Goal: Task Accomplishment & Management: Manage account settings

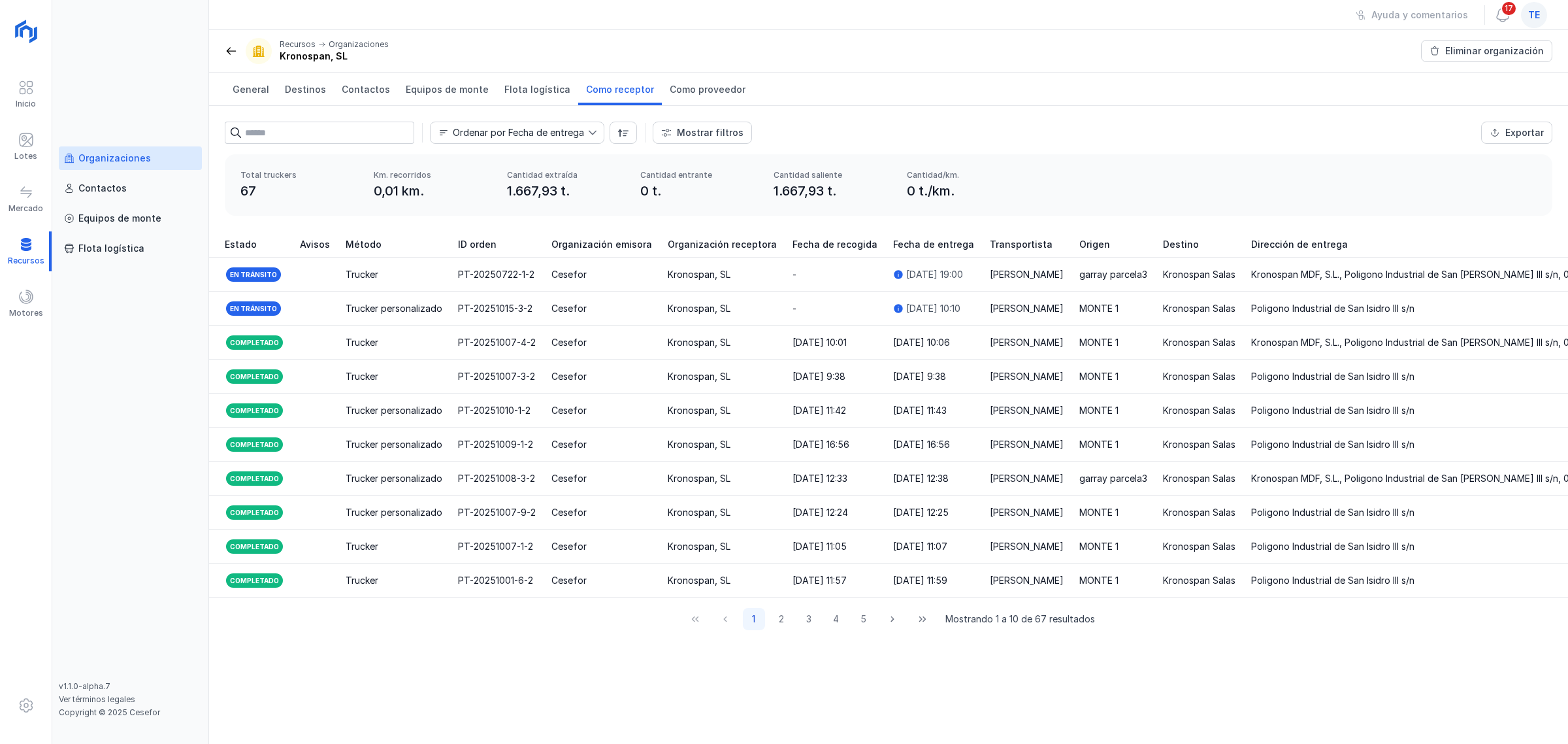
click at [1254, 12] on span "te" at bounding box center [1534, 15] width 12 height 13
click at [1254, 165] on button "Cerrar sesión" at bounding box center [1415, 168] width 241 height 22
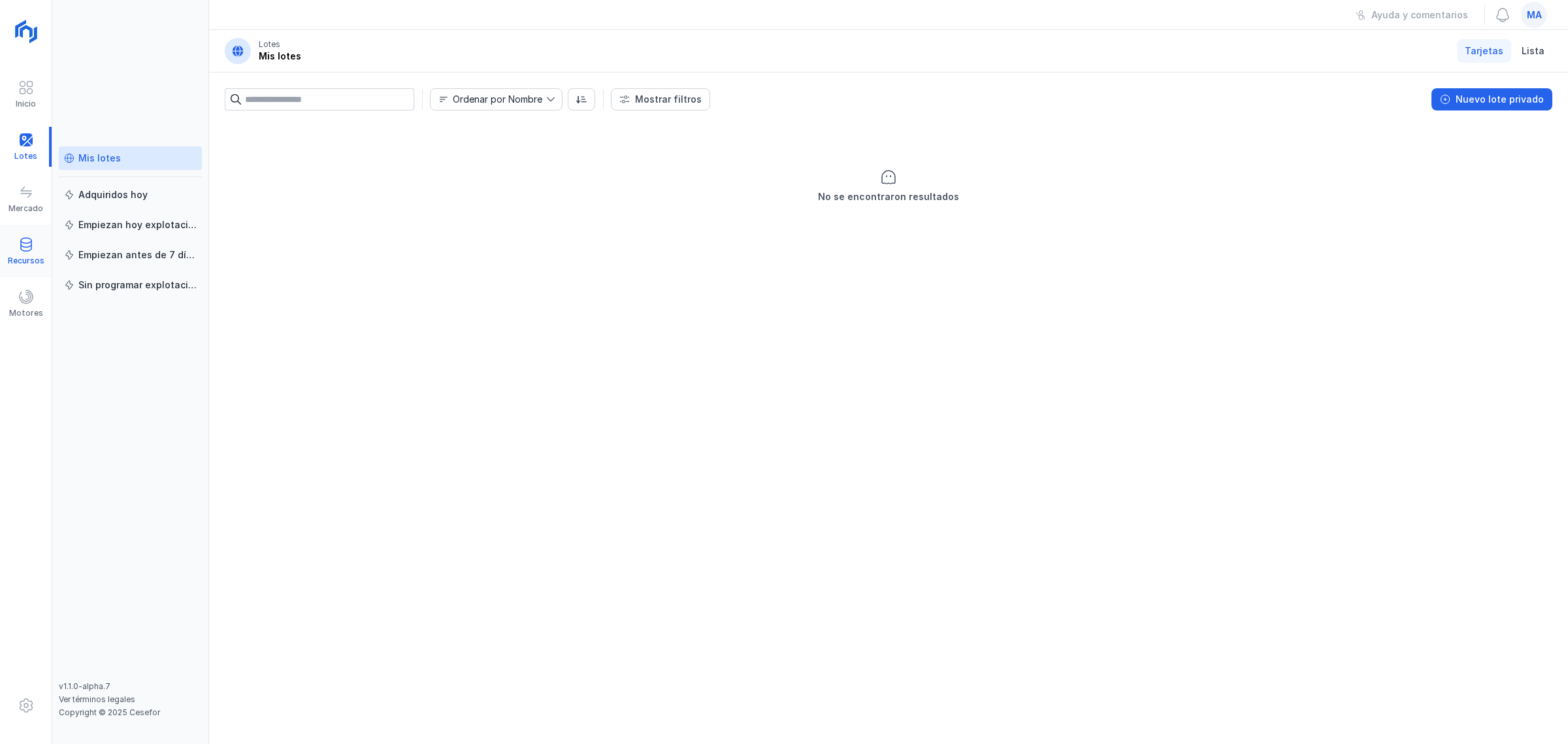
click at [37, 244] on div "Recursos" at bounding box center [26, 251] width 52 height 40
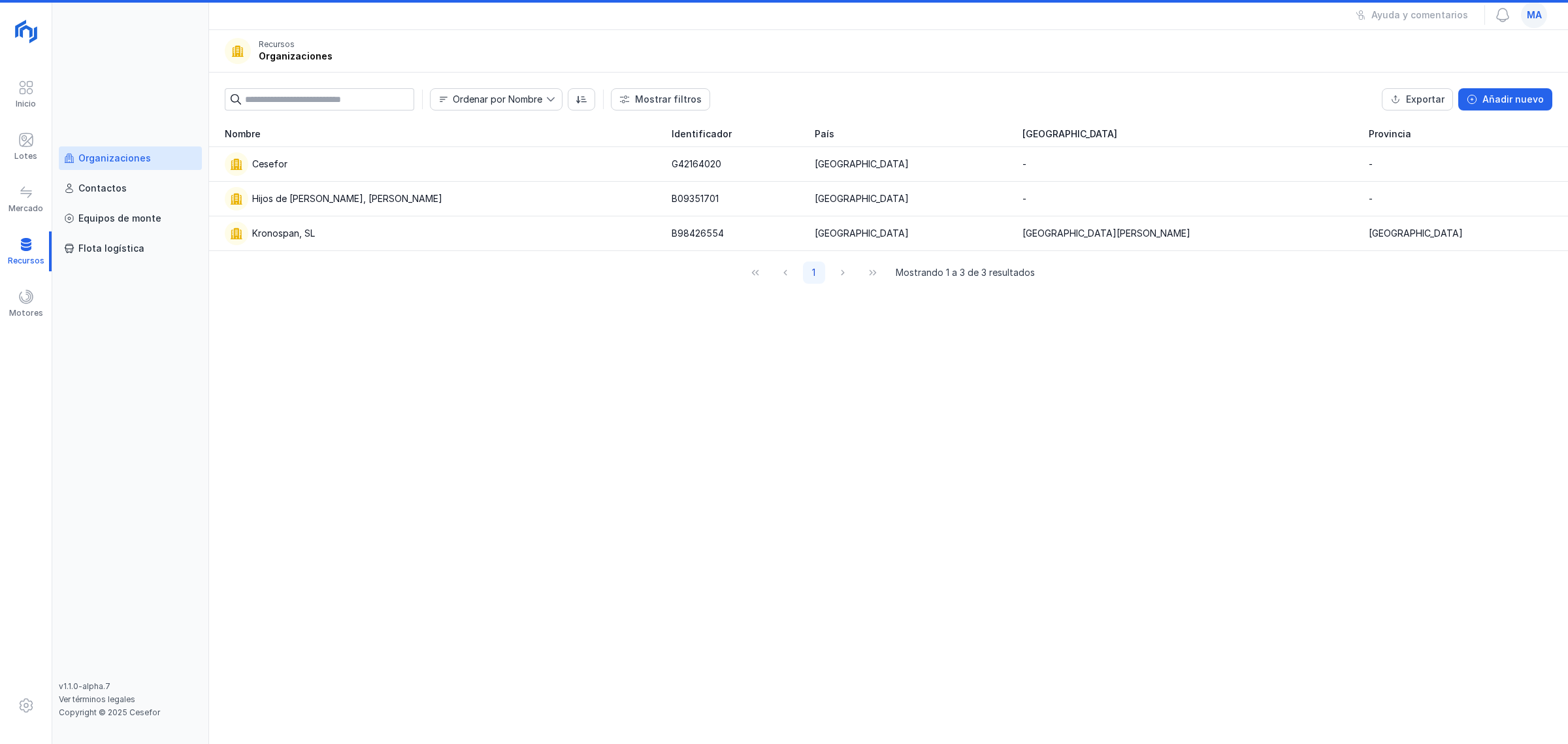
click at [108, 165] on div "Organizaciones" at bounding box center [115, 158] width 73 height 13
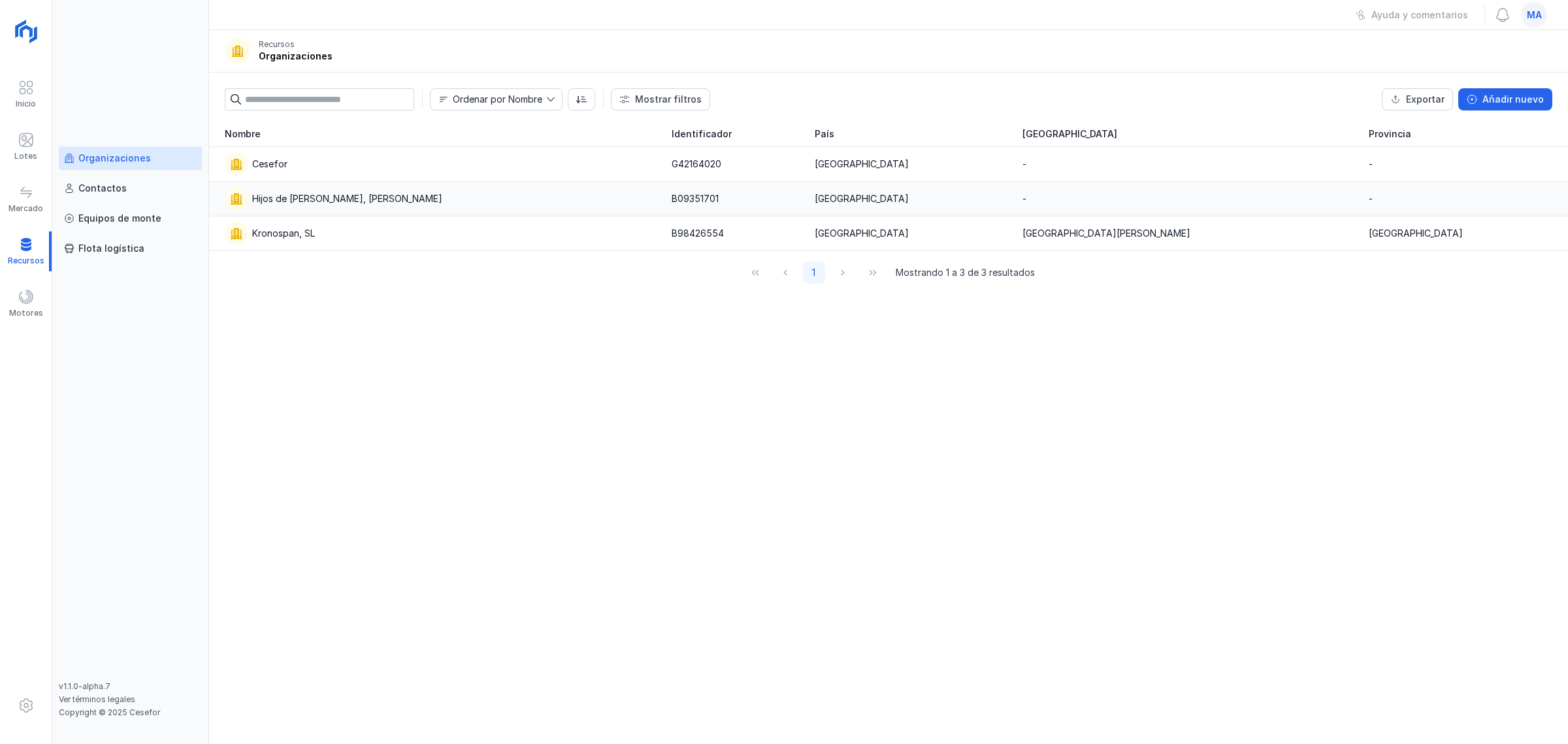
click at [314, 207] on div "Hijos de Pascual Mediavilla, S.L." at bounding box center [441, 199] width 432 height 24
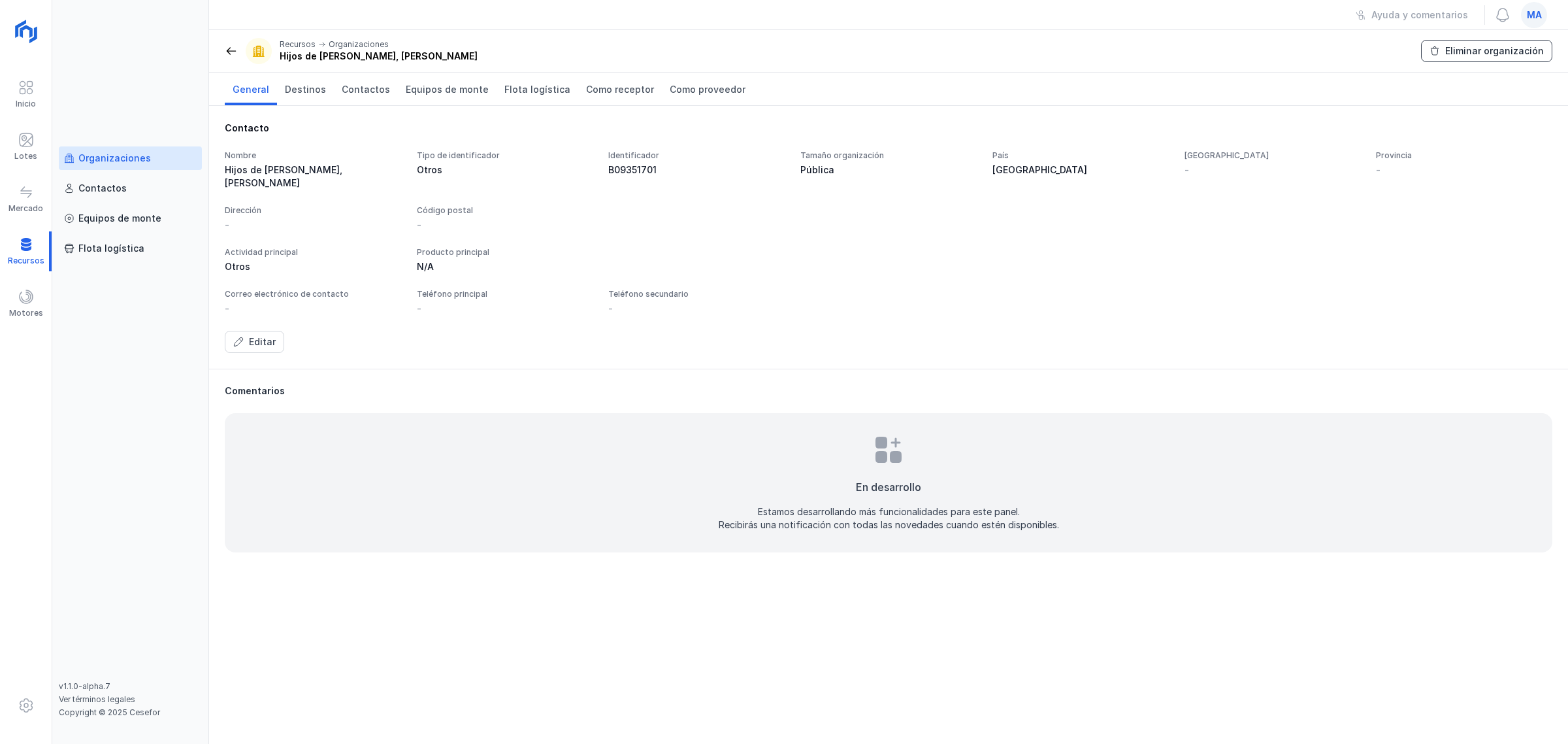
click at [1523, 56] on div "Eliminar organización" at bounding box center [1495, 51] width 99 height 13
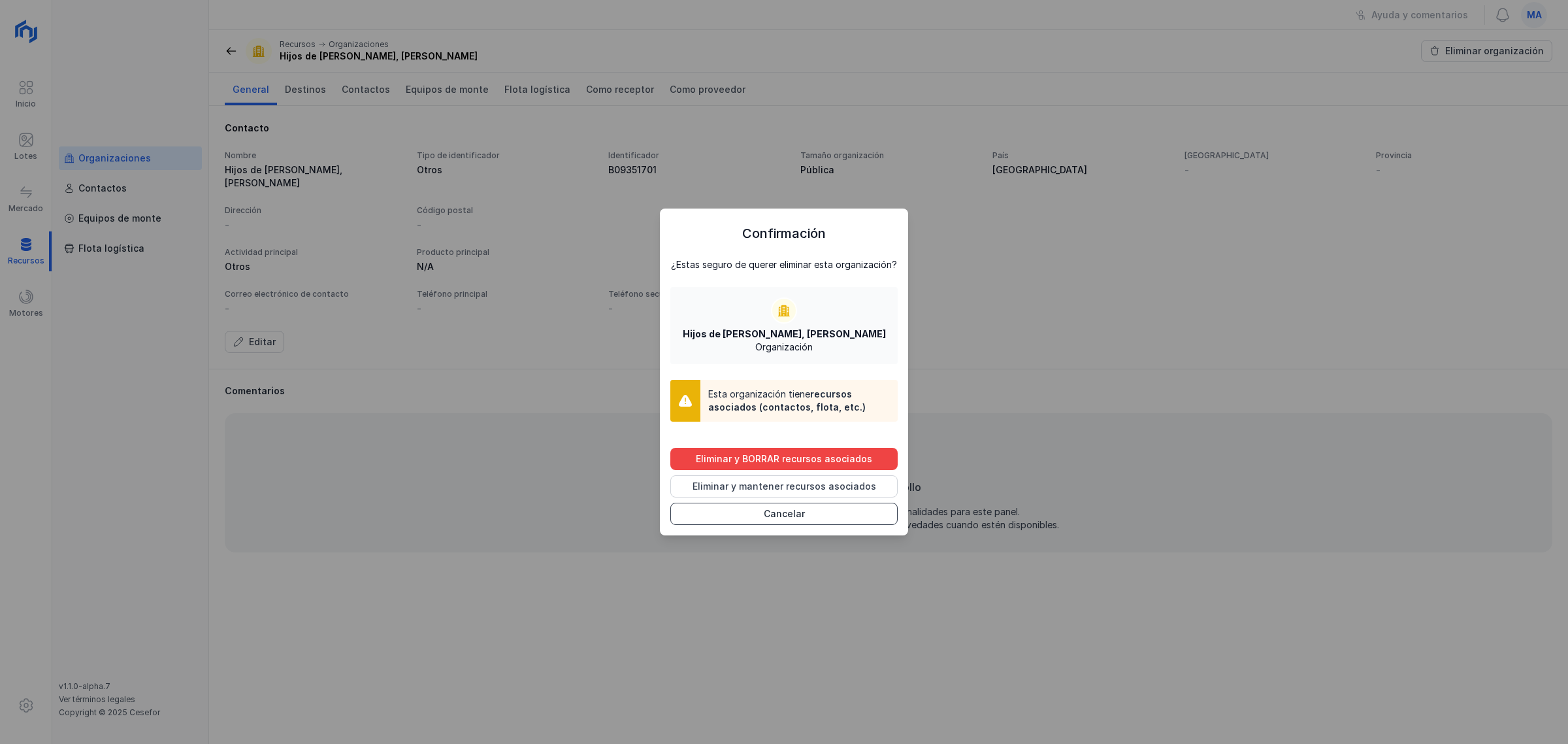
click at [803, 520] on button "Cancelar" at bounding box center [784, 513] width 228 height 22
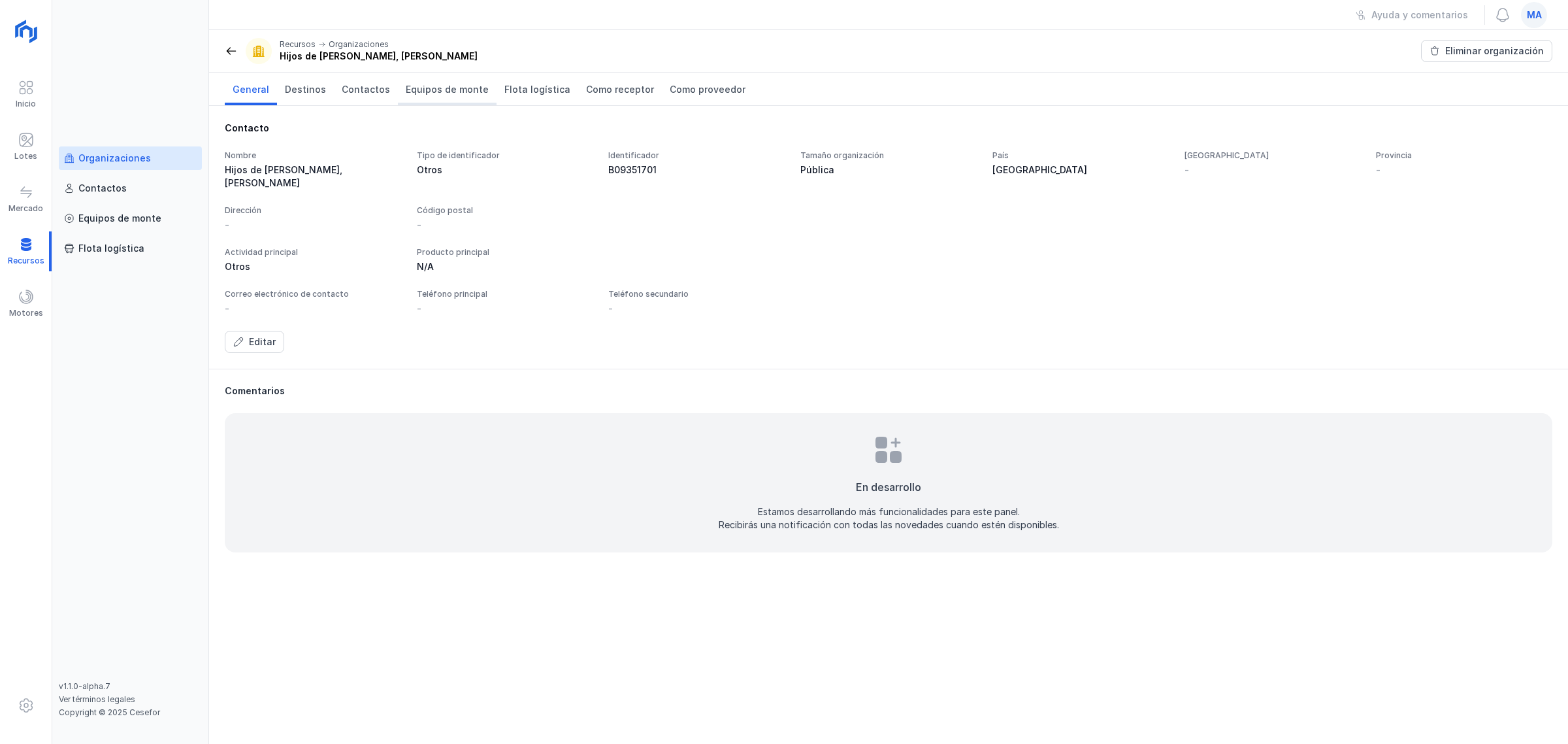
click at [446, 96] on link "Equipos de monte" at bounding box center [447, 89] width 99 height 32
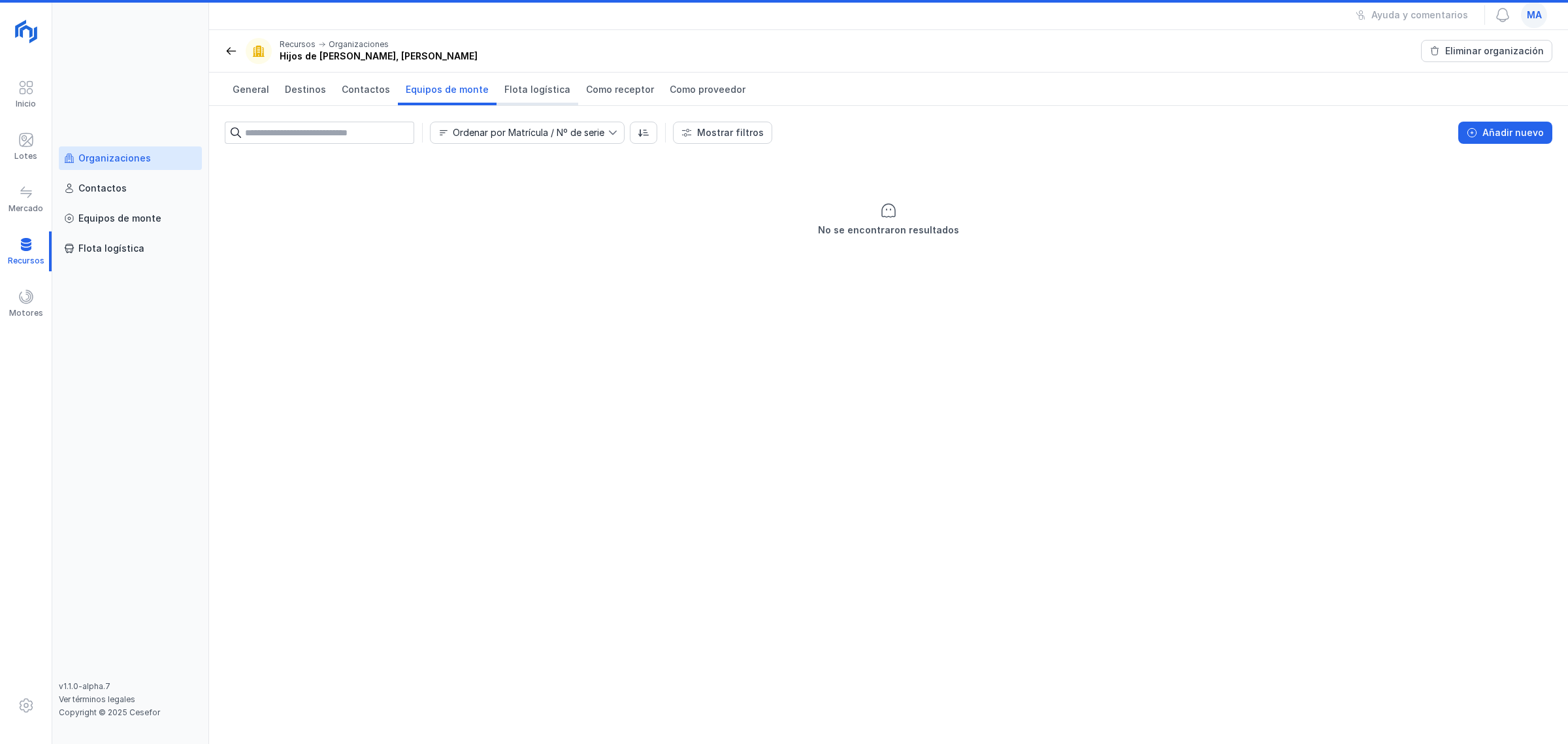
click at [512, 96] on span "Flota logística" at bounding box center [537, 89] width 66 height 13
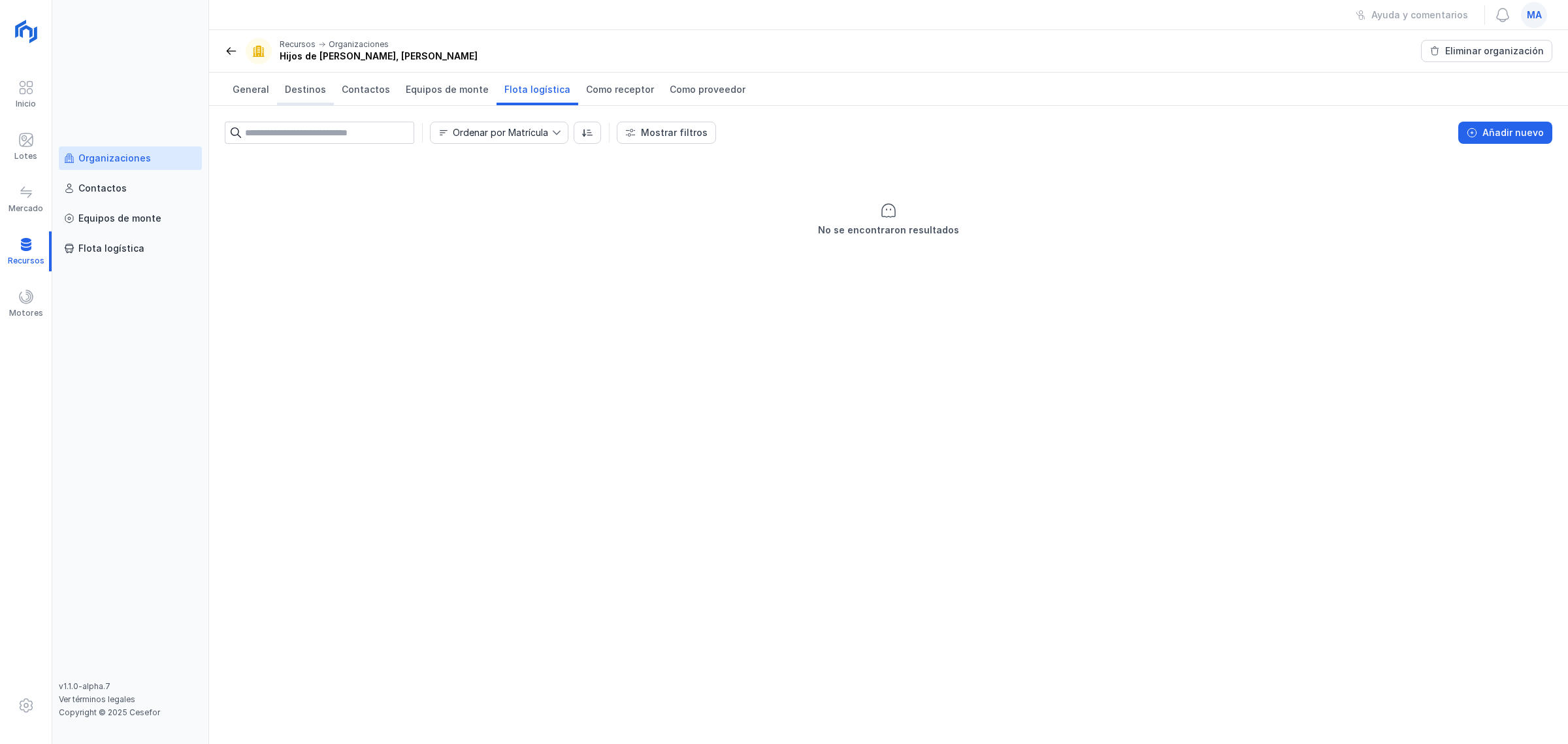
click at [312, 86] on span "Destinos" at bounding box center [305, 89] width 41 height 13
click at [363, 86] on span "Contactos" at bounding box center [366, 89] width 49 height 13
click at [250, 93] on span "General" at bounding box center [250, 89] width 36 height 13
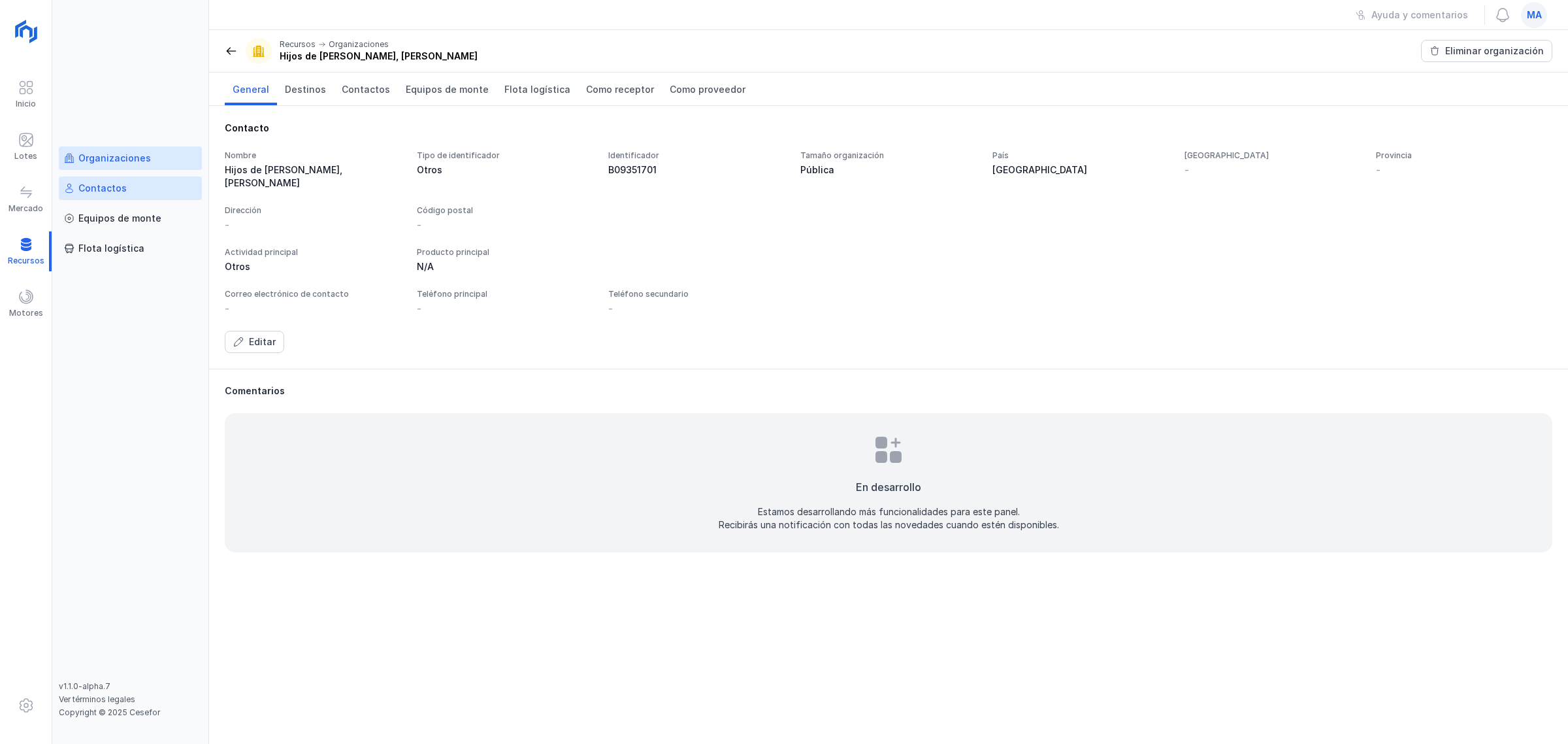
click at [138, 185] on div "Contactos" at bounding box center [130, 188] width 133 height 13
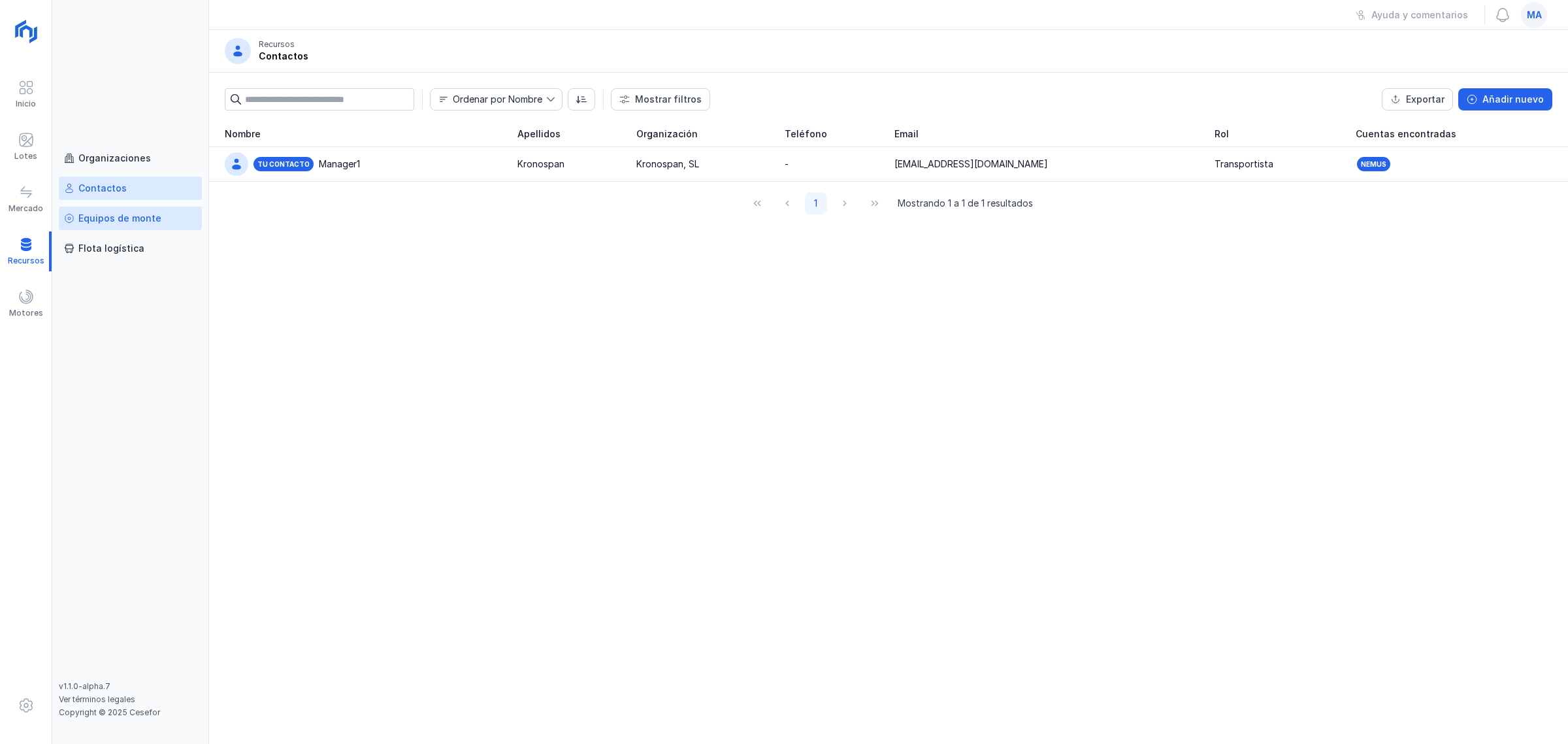
click at [138, 214] on div "Equipos de monte" at bounding box center [120, 218] width 83 height 13
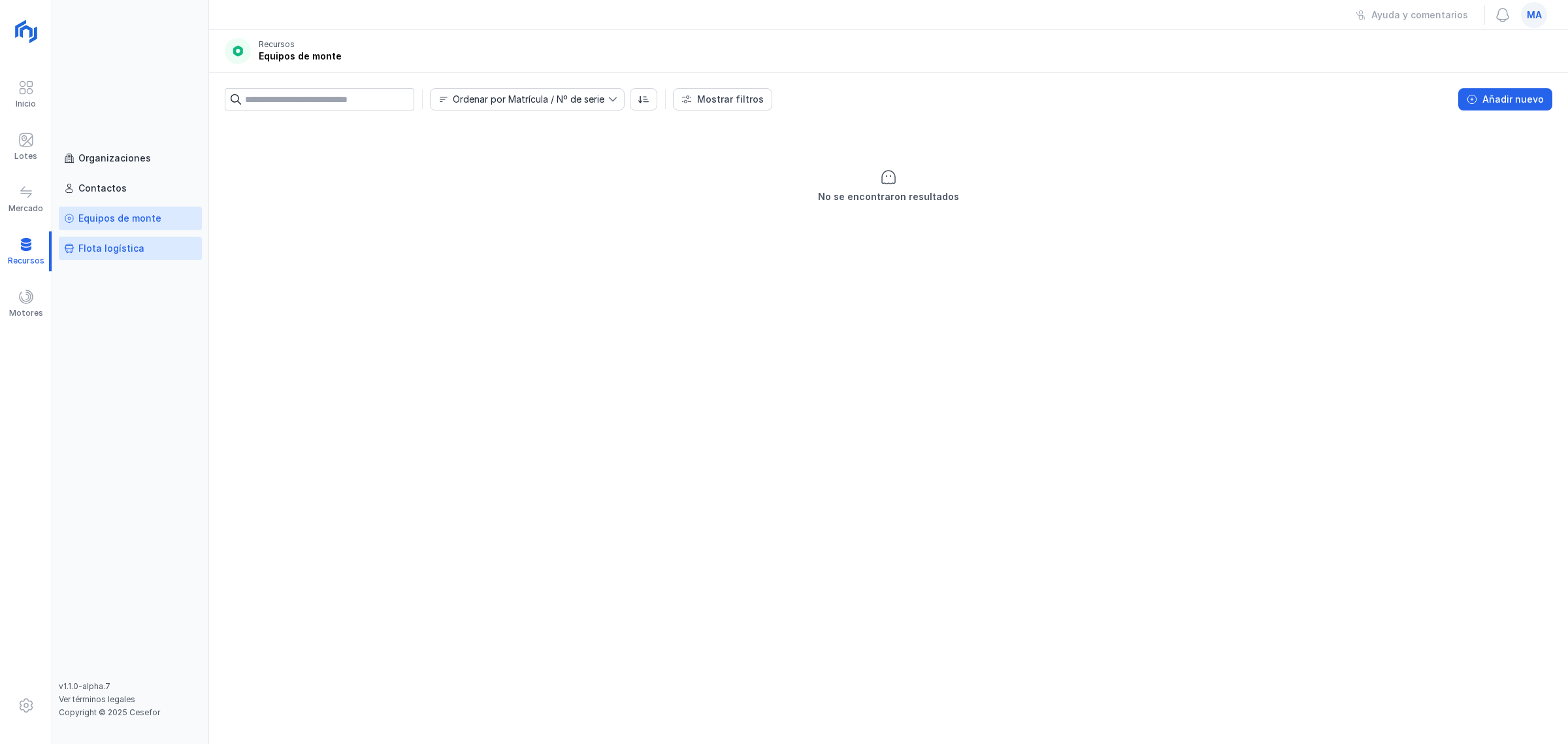
click at [130, 253] on div "Flota logística" at bounding box center [111, 249] width 66 height 13
click at [36, 149] on div "Lotes" at bounding box center [26, 147] width 52 height 40
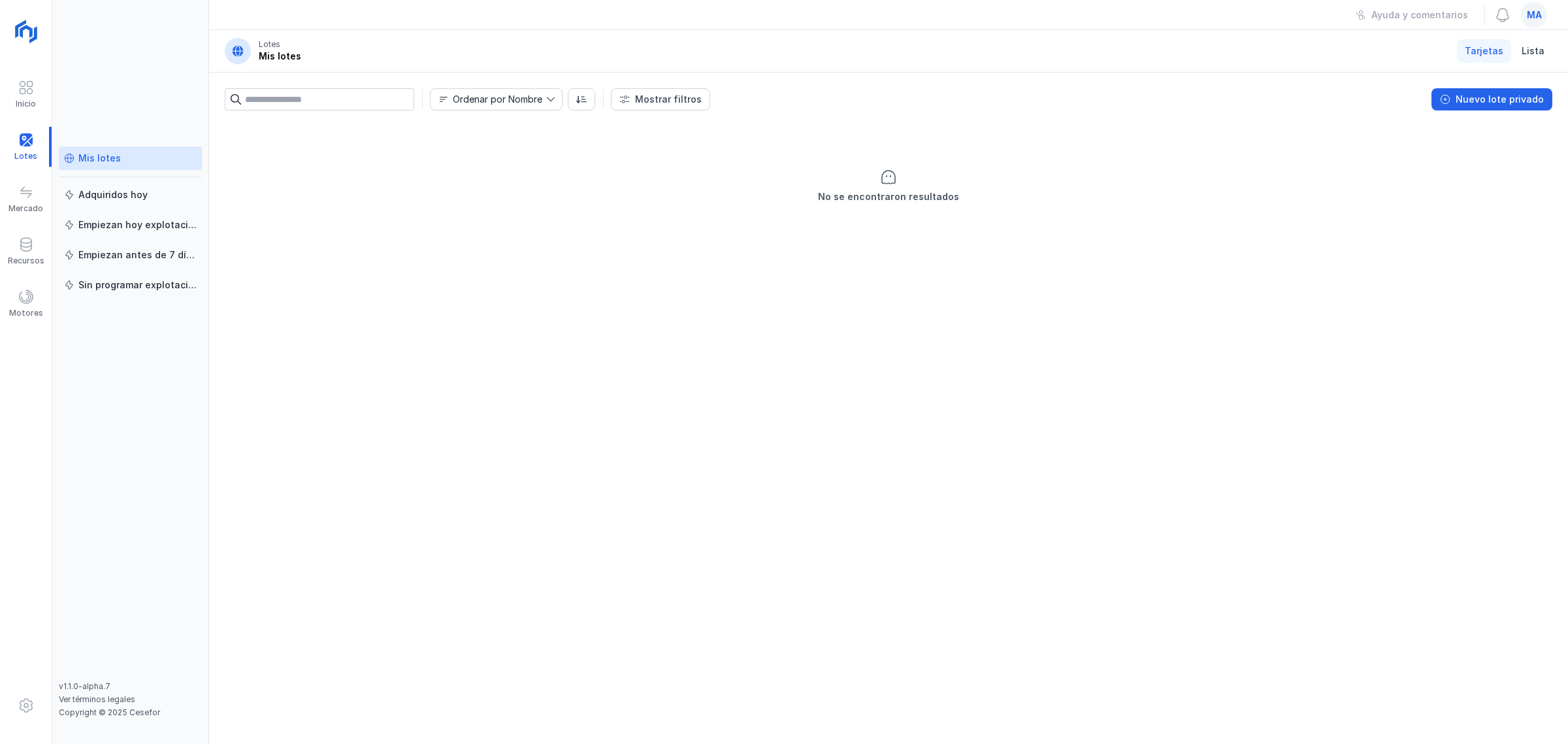
click at [146, 165] on link "Mis lotes" at bounding box center [130, 158] width 143 height 24
click at [35, 250] on div "Recursos" at bounding box center [26, 251] width 52 height 40
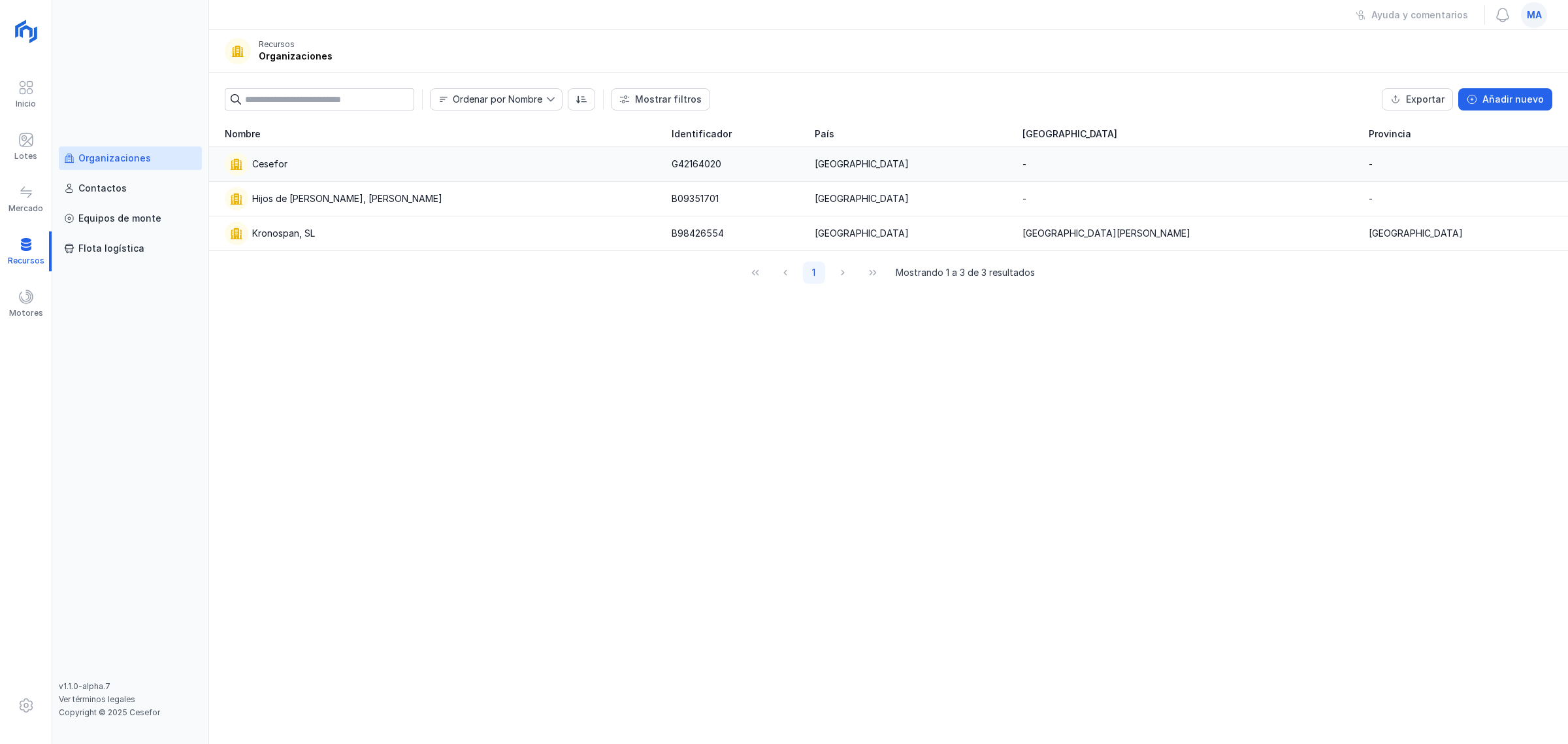
click at [273, 160] on div "Cesefor" at bounding box center [270, 164] width 36 height 13
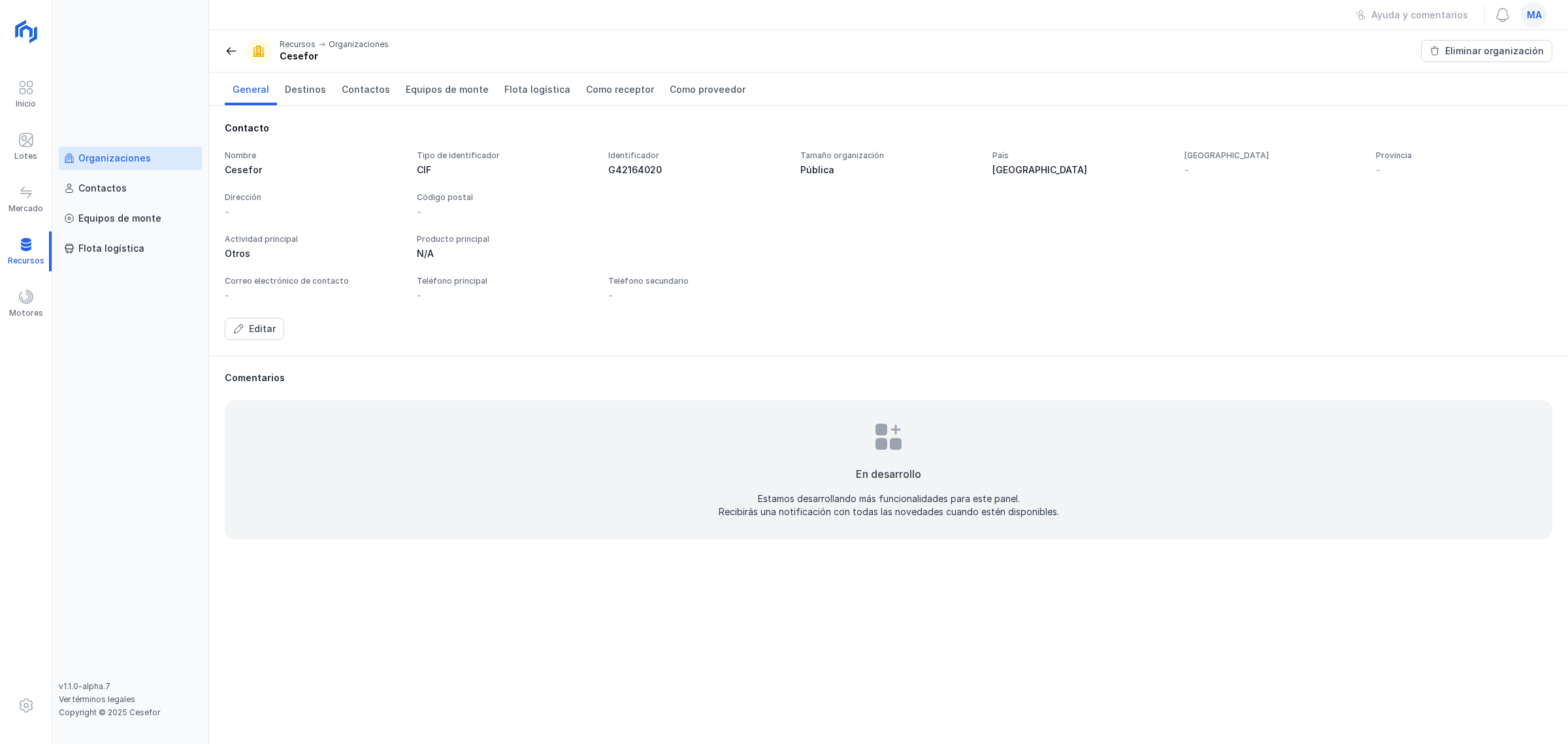
click at [155, 155] on div "Organizaciones" at bounding box center [130, 158] width 133 height 13
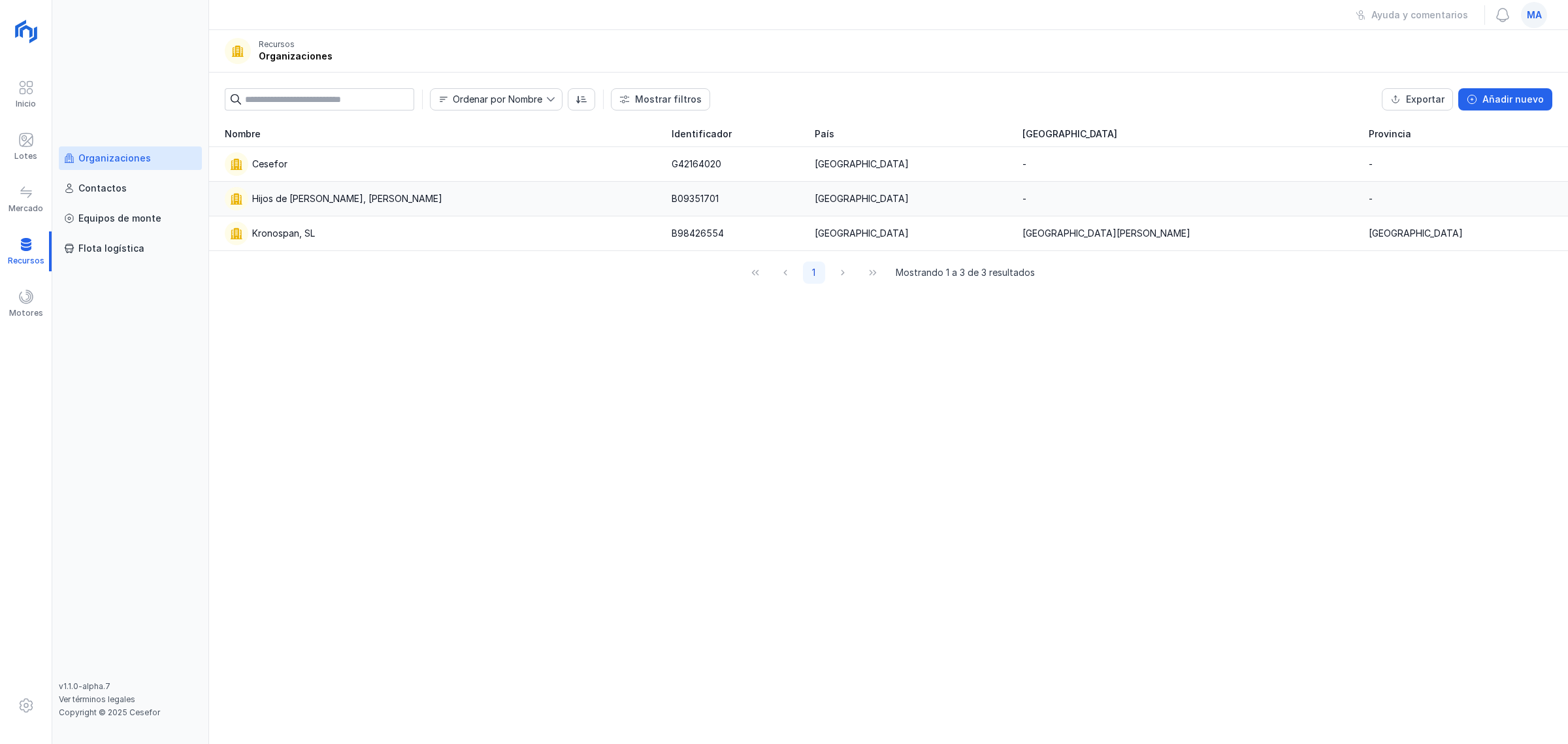
click at [384, 197] on div "Hijos de Pascual Mediavilla, S.L." at bounding box center [347, 199] width 190 height 13
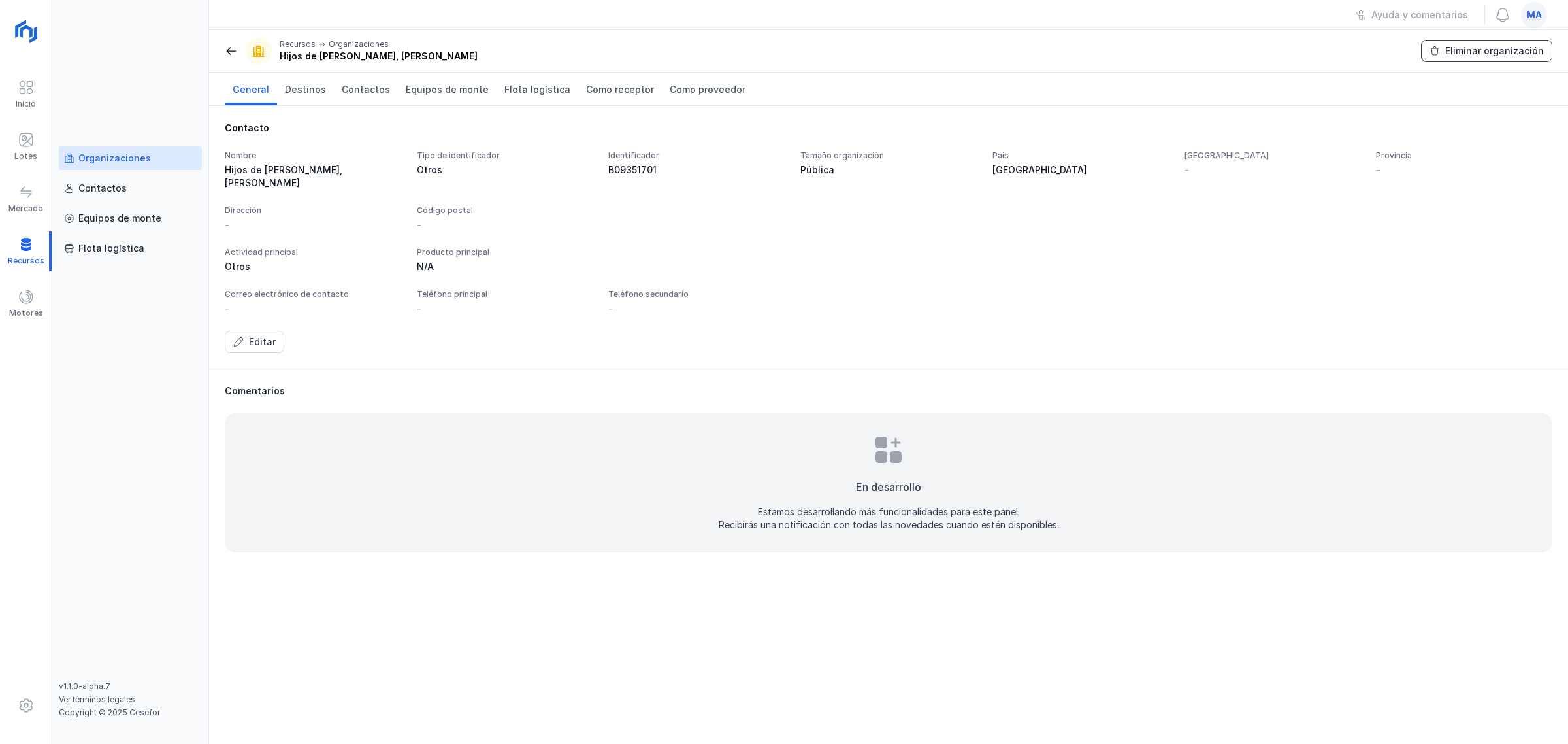
click at [1524, 49] on div "Eliminar organización" at bounding box center [1495, 51] width 99 height 13
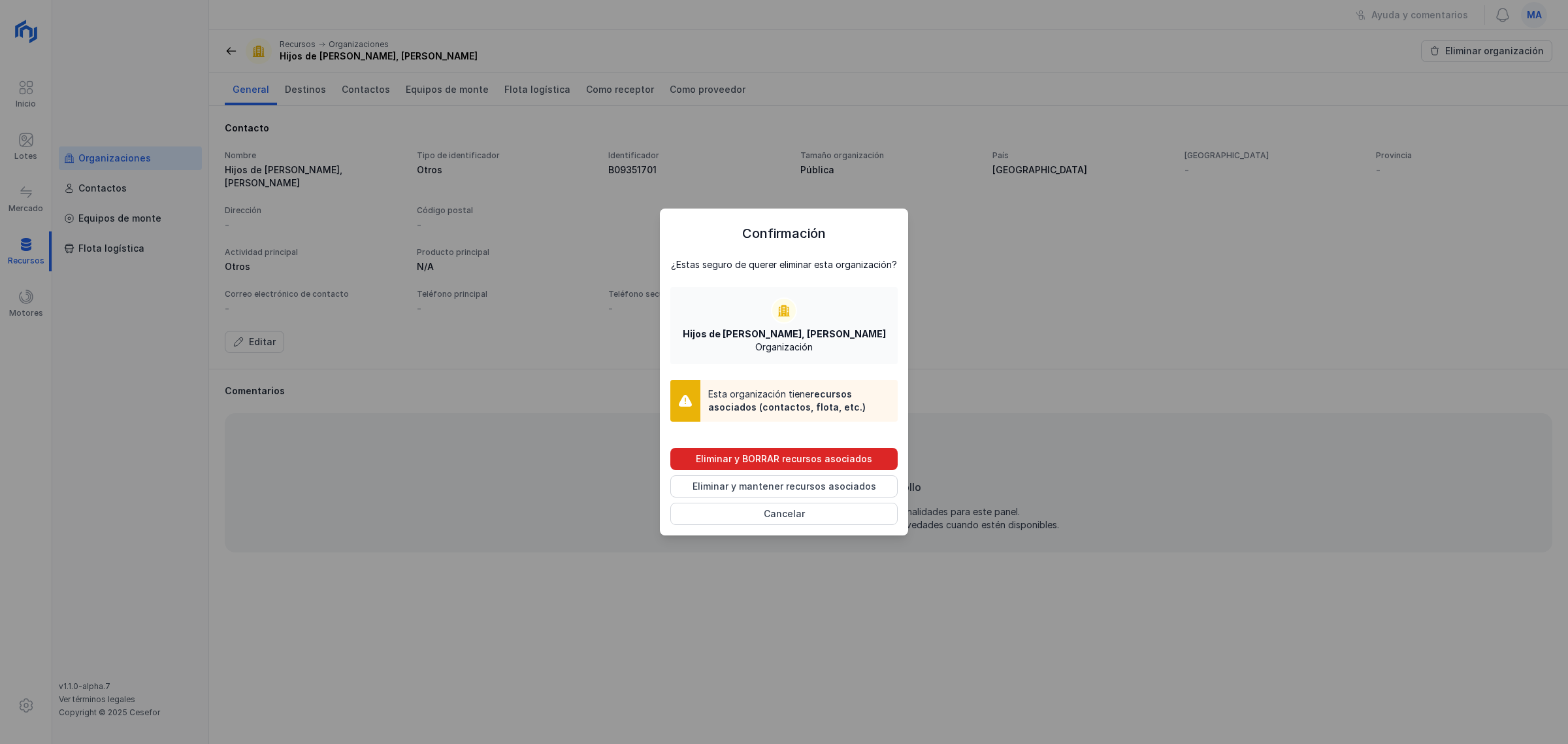
click at [804, 459] on div "Eliminar y BORRAR recursos asociados" at bounding box center [784, 459] width 177 height 13
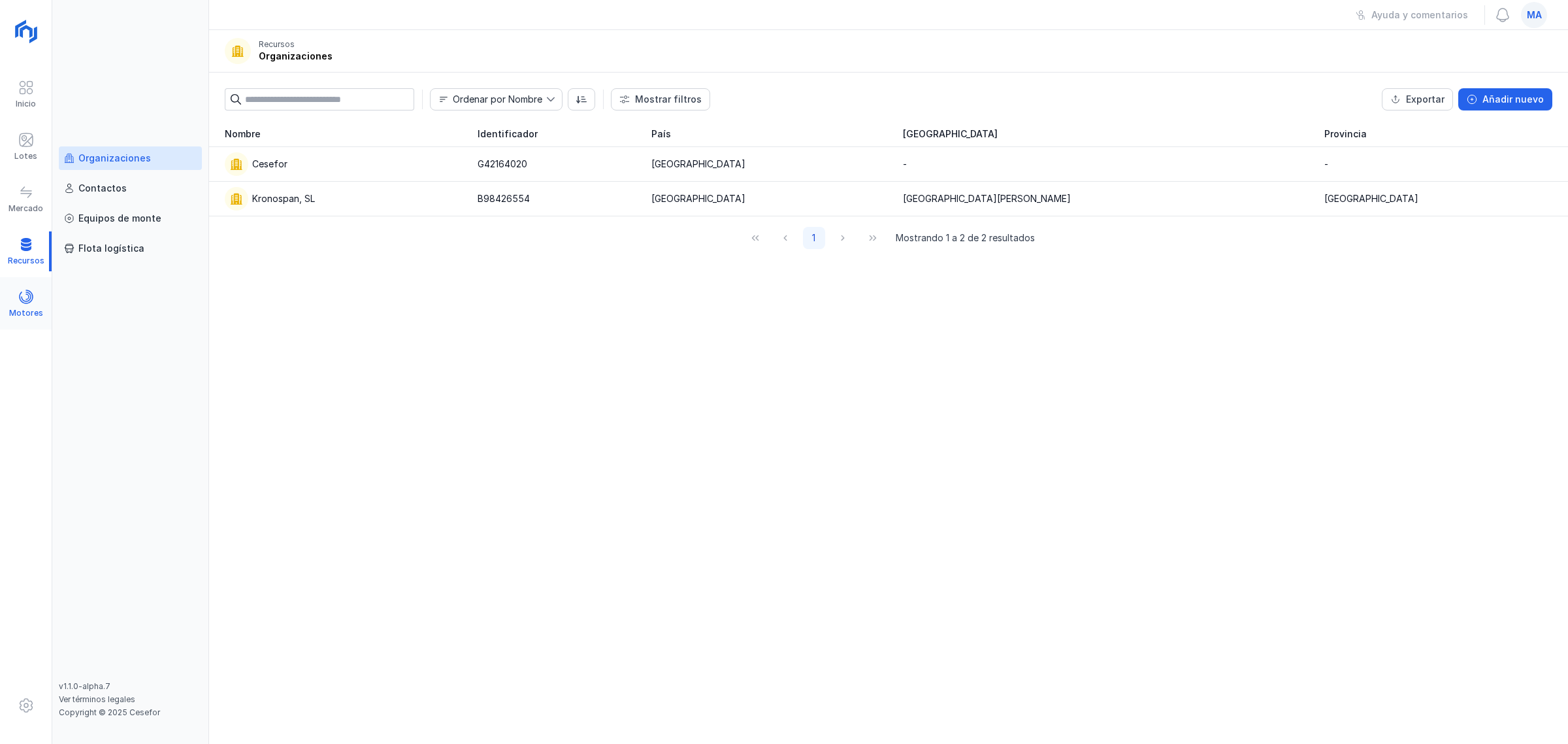
click at [44, 293] on div "Motores" at bounding box center [26, 303] width 52 height 40
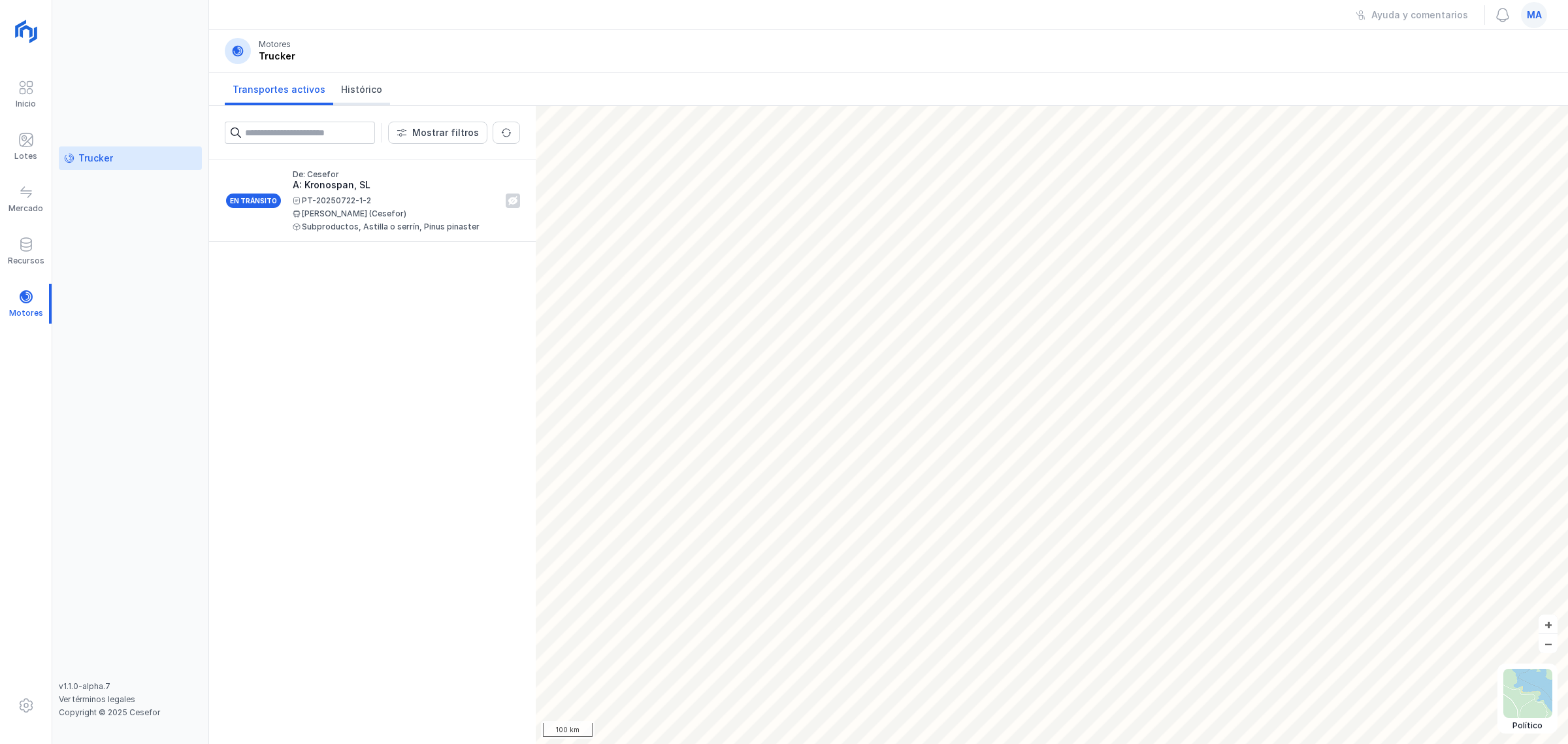
click at [357, 93] on span "Histórico" at bounding box center [361, 89] width 41 height 13
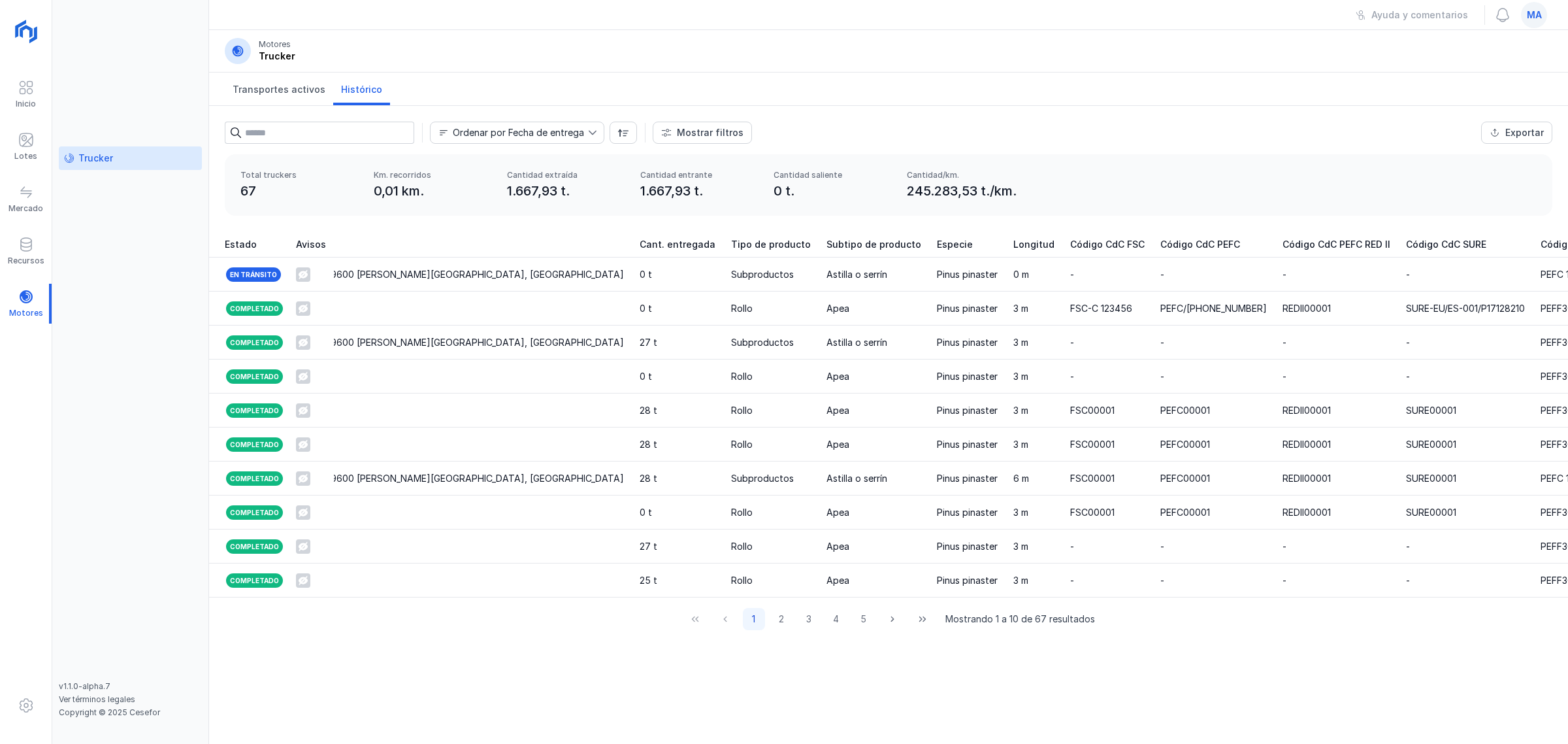
scroll to position [0, 1178]
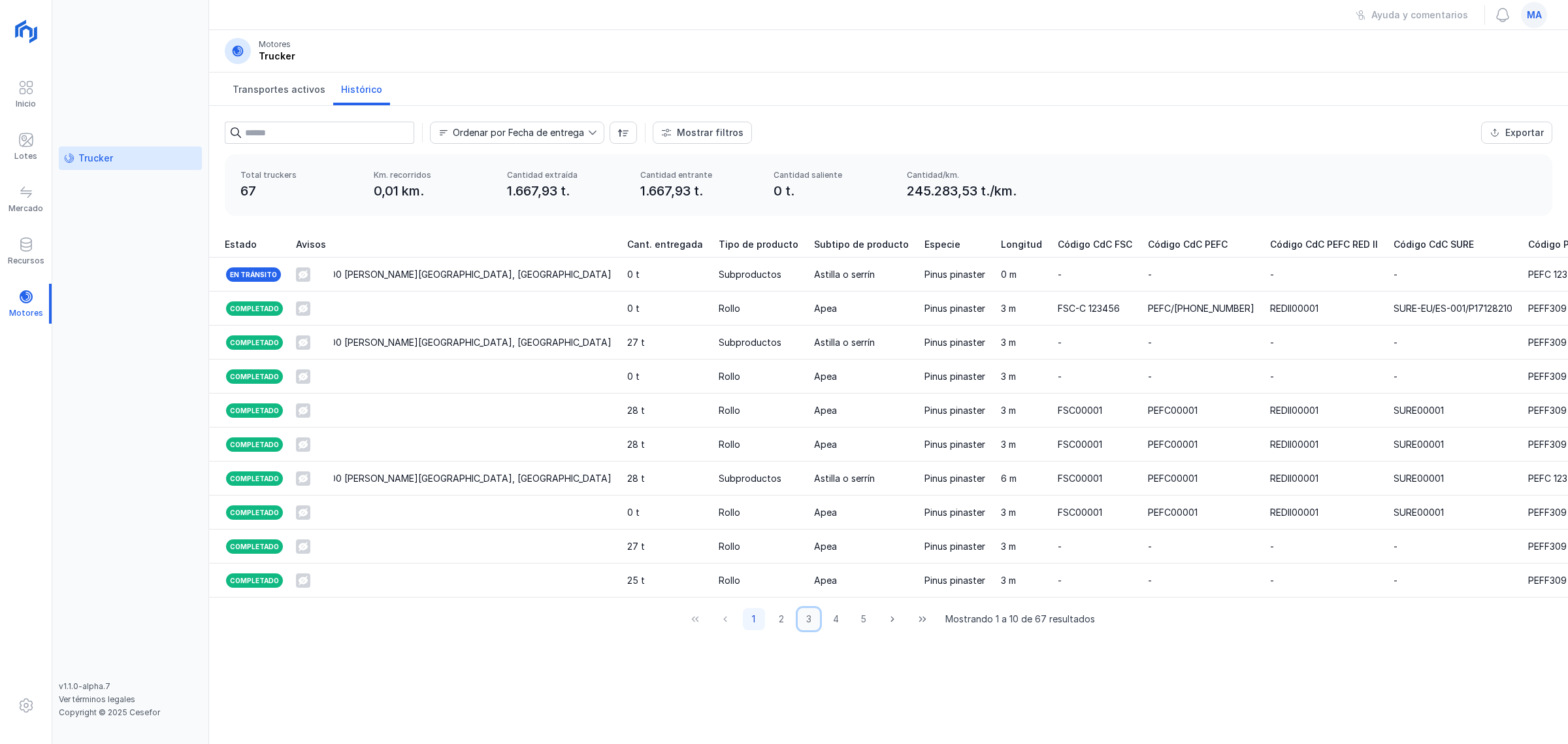
click at [814, 631] on button "3" at bounding box center [808, 618] width 22 height 22
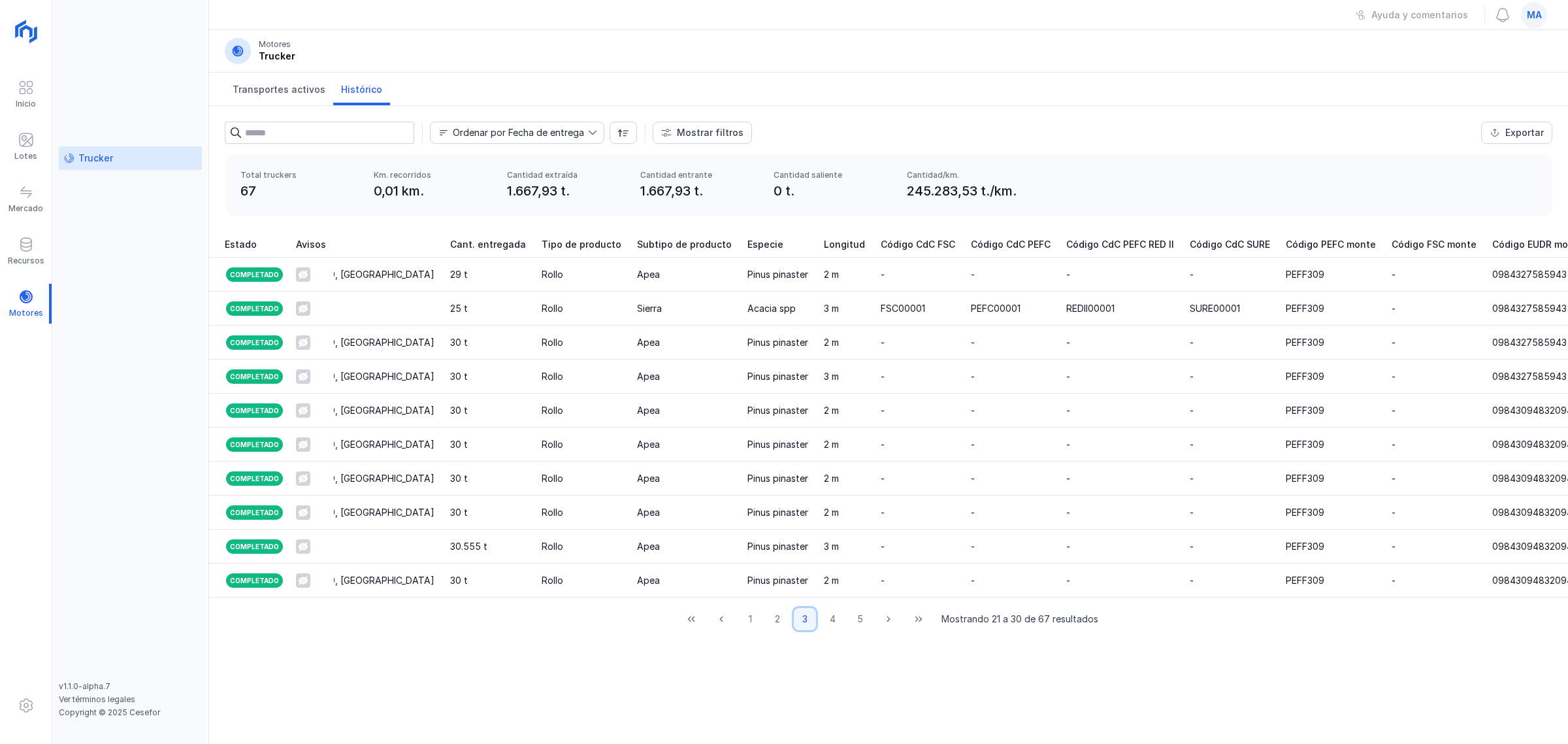
scroll to position [0, 980]
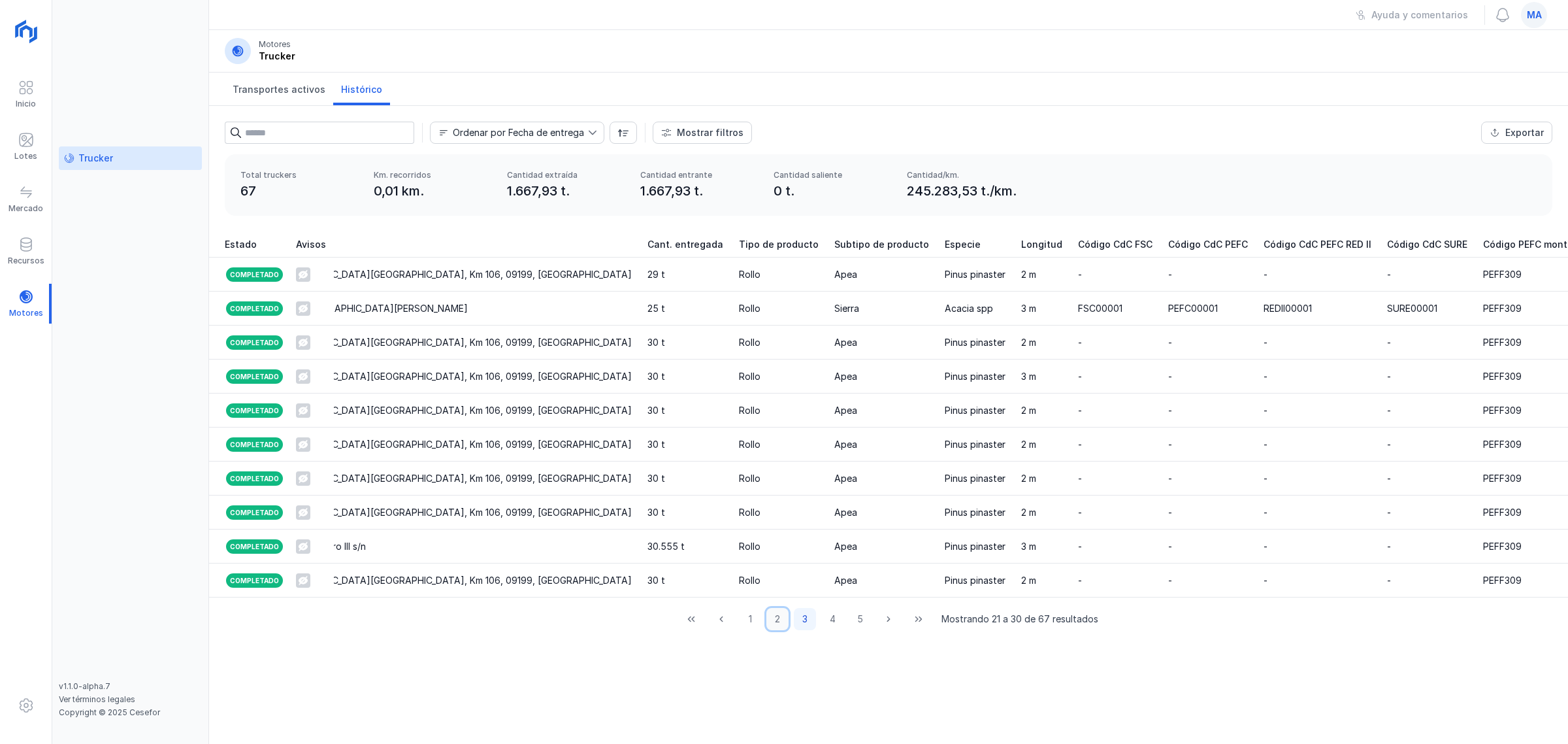
click at [773, 631] on button "2" at bounding box center [777, 618] width 22 height 22
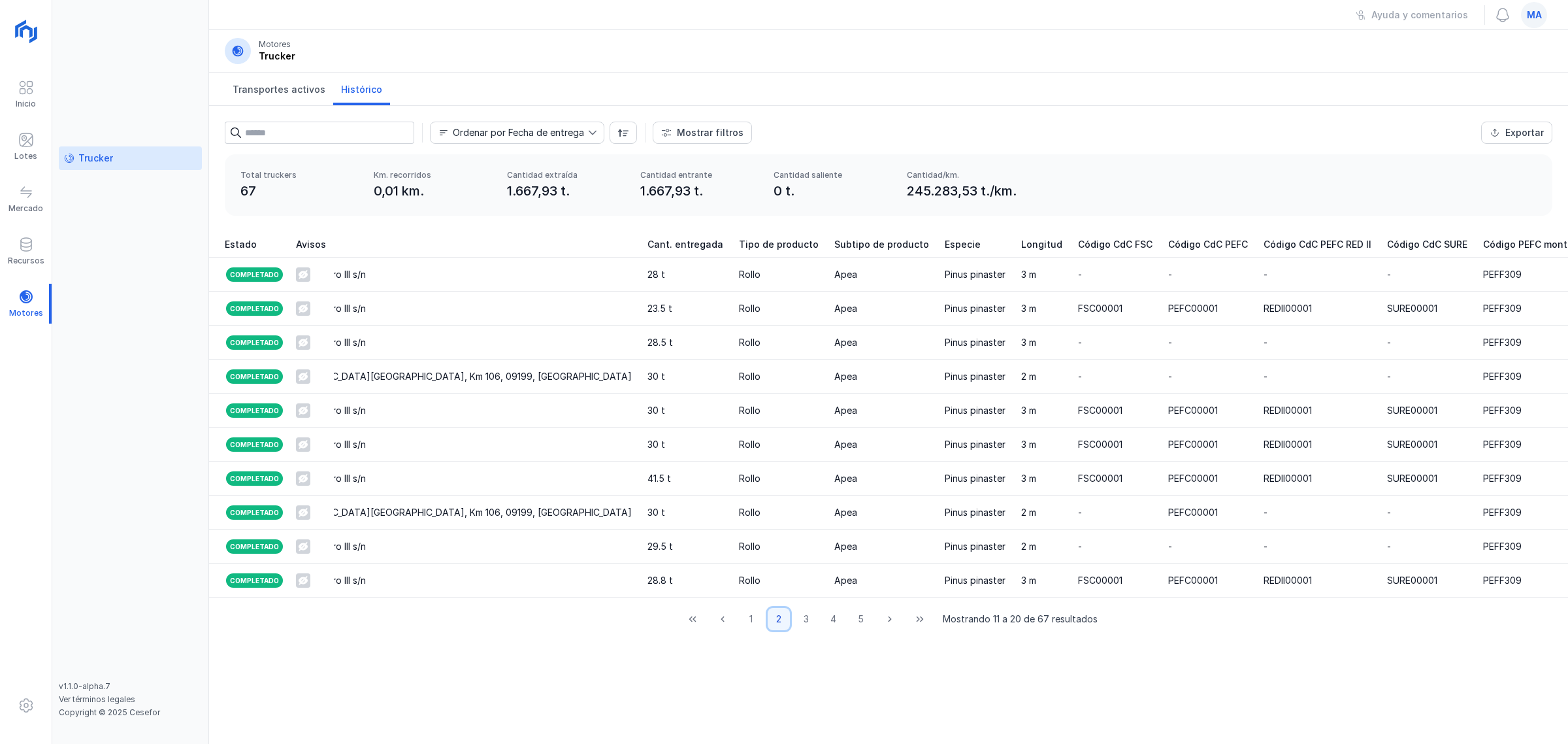
scroll to position [0, 905]
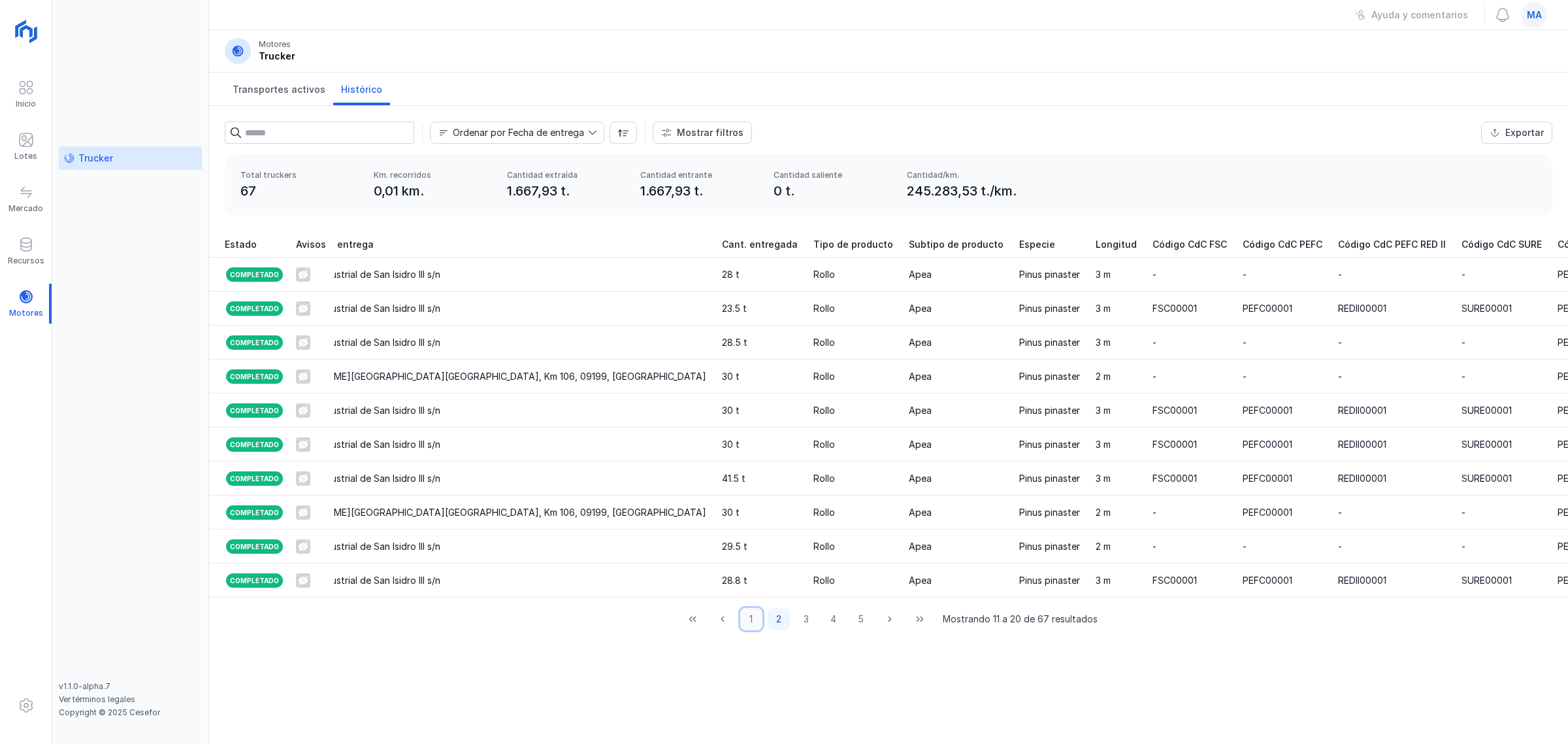
click at [749, 631] on button "1" at bounding box center [751, 618] width 22 height 22
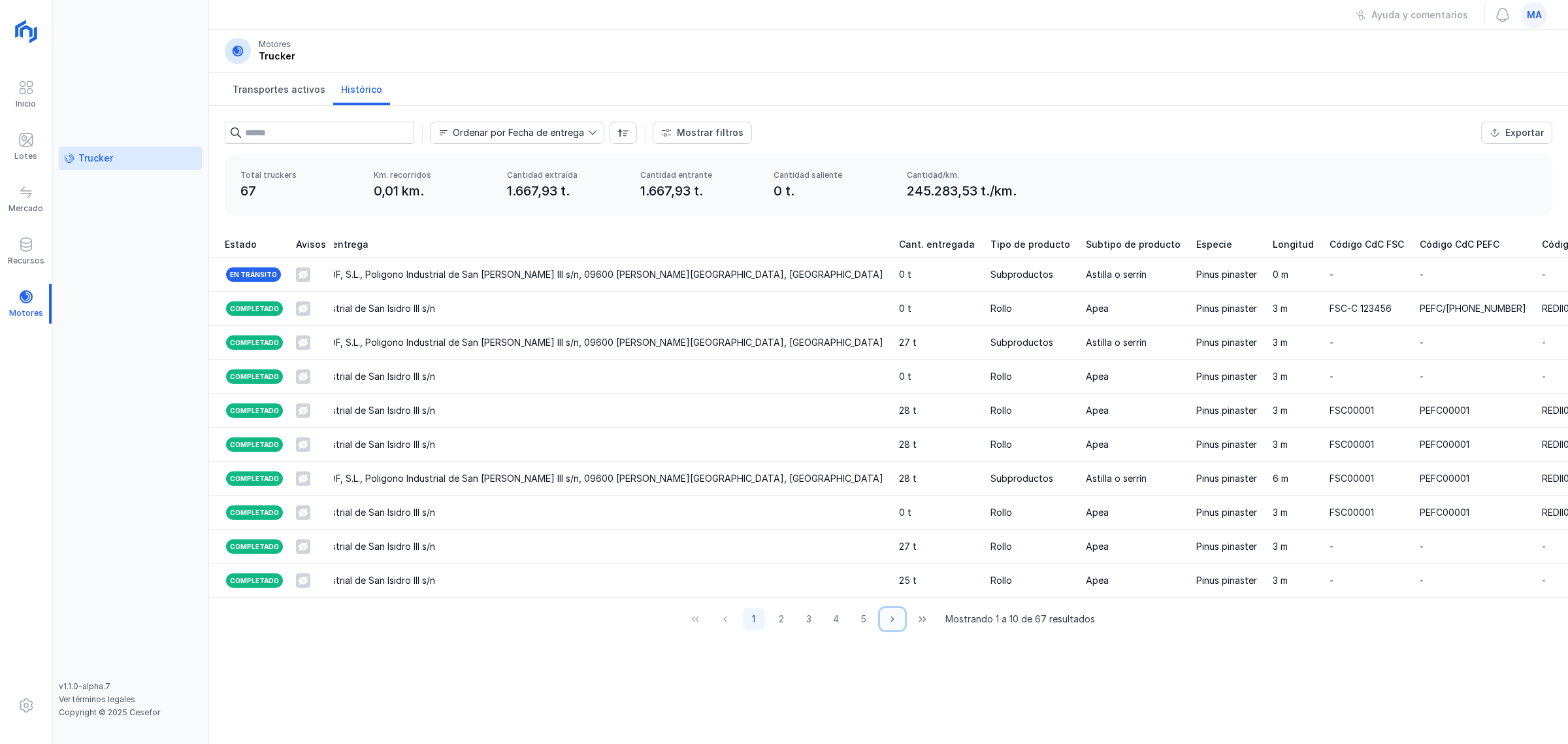
click at [891, 624] on icon "Next Page" at bounding box center [893, 618] width 9 height 9
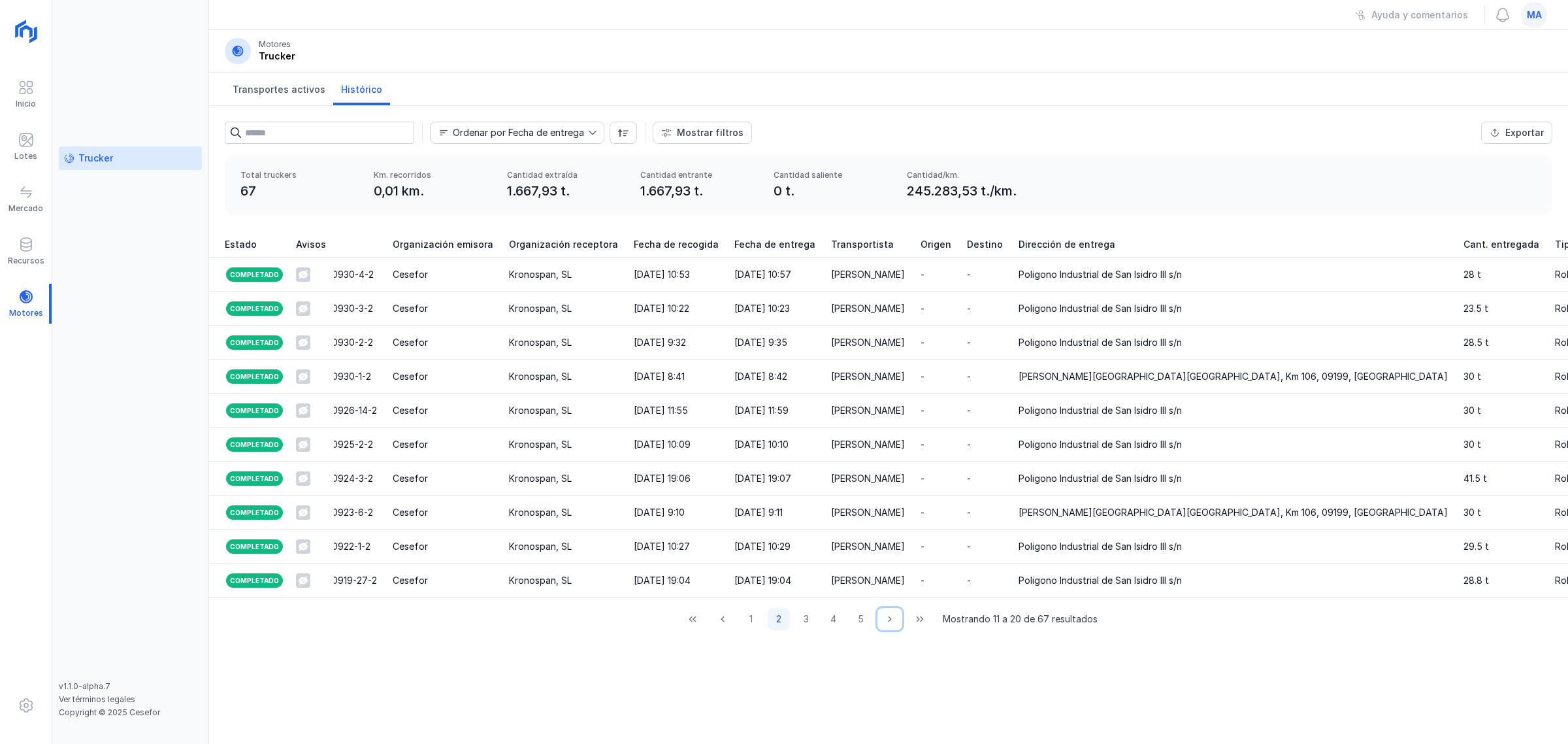
scroll to position [0, 117]
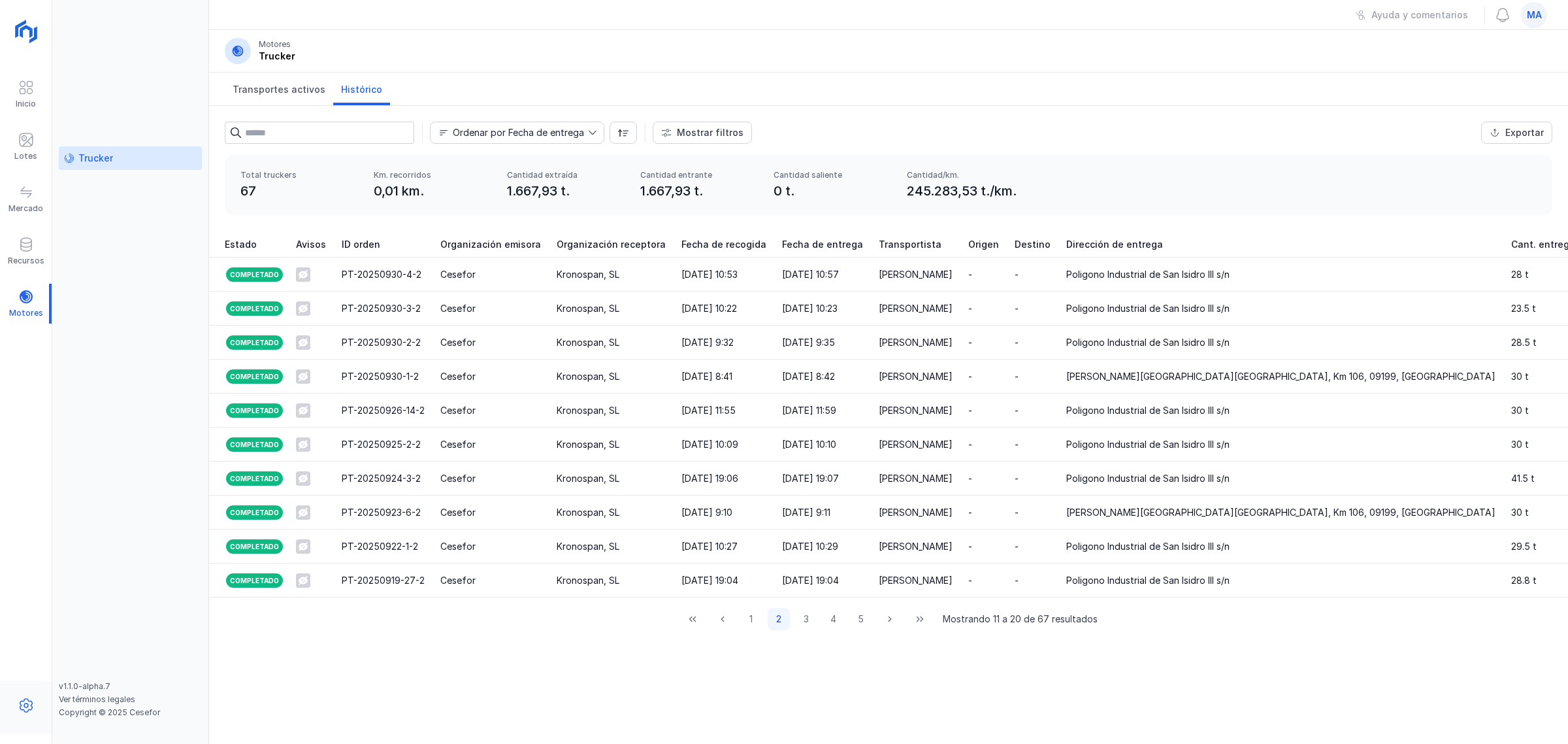
click at [28, 702] on span at bounding box center [26, 705] width 15 height 15
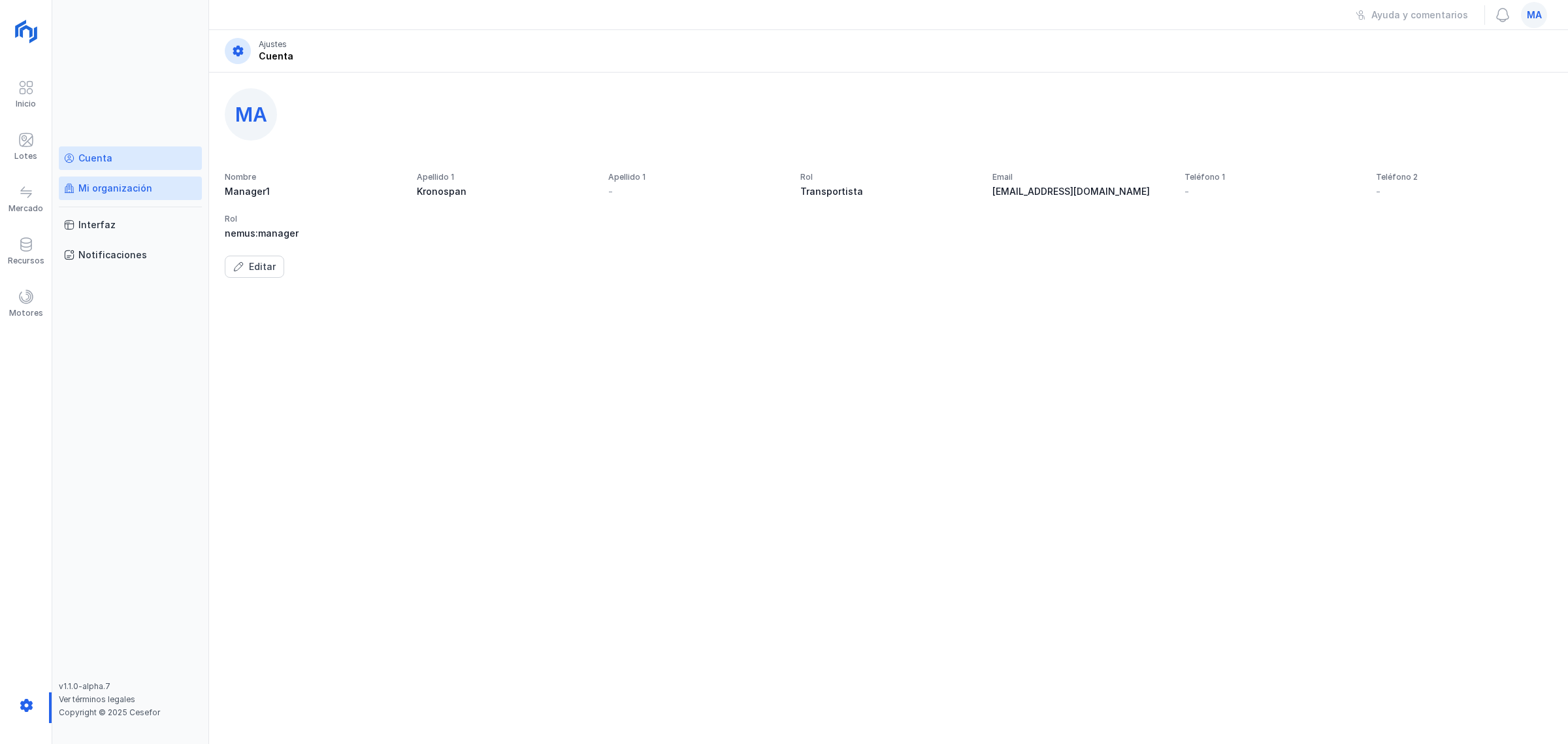
click at [113, 183] on div "Mi organización" at bounding box center [115, 188] width 74 height 13
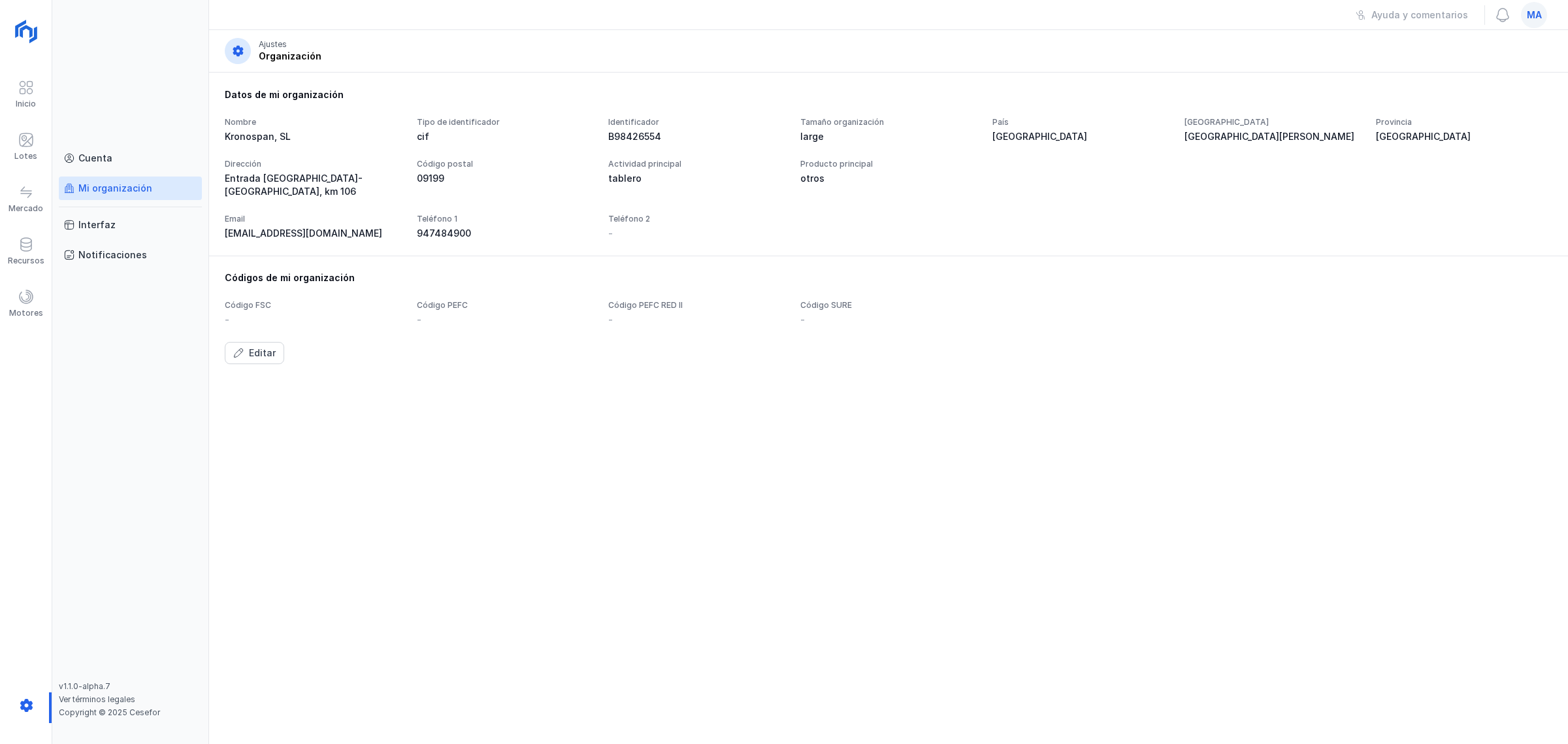
click at [1535, 11] on span "ma" at bounding box center [1535, 15] width 15 height 13
click at [1435, 174] on button "Cerrar sesión" at bounding box center [1415, 168] width 241 height 22
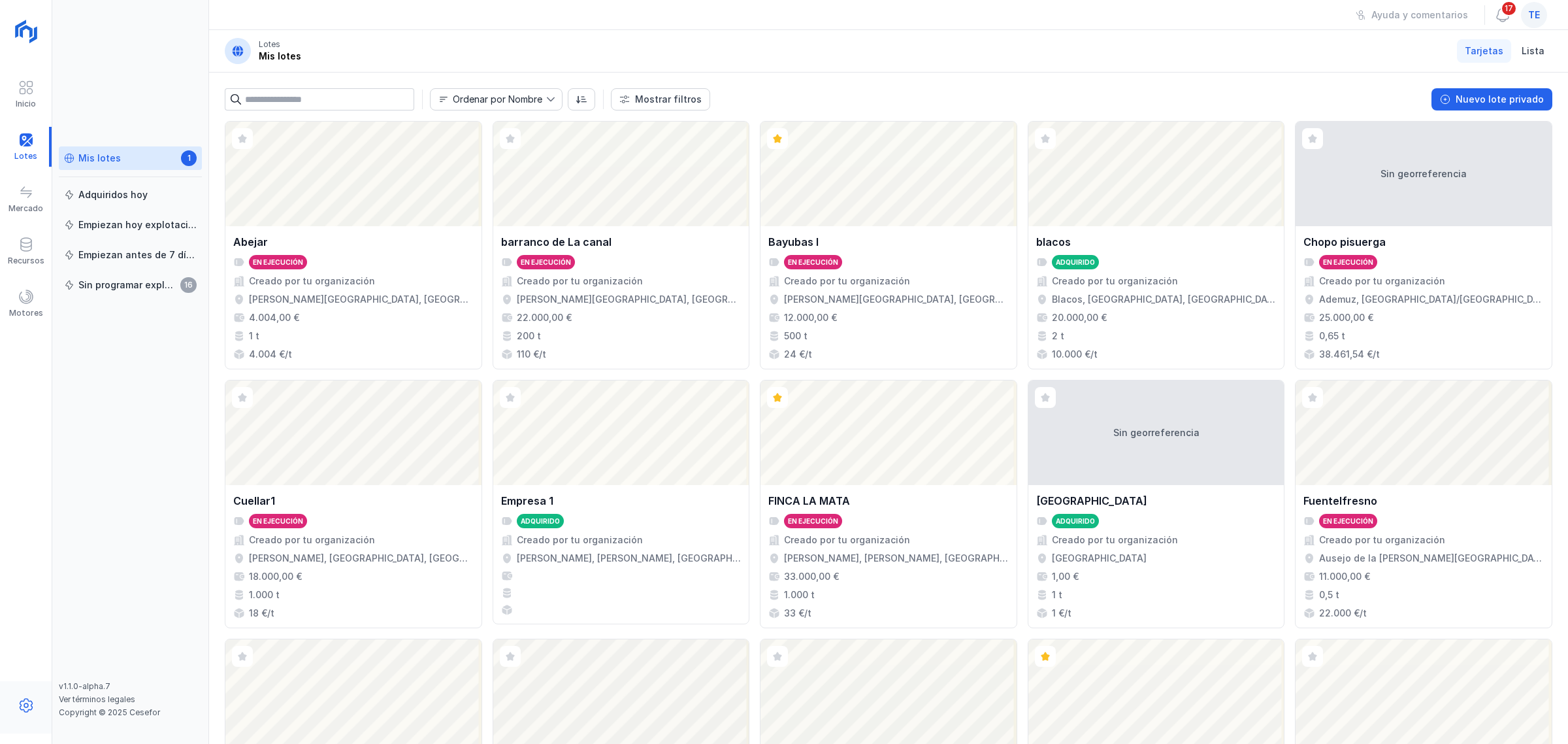
click at [23, 703] on span at bounding box center [26, 705] width 15 height 15
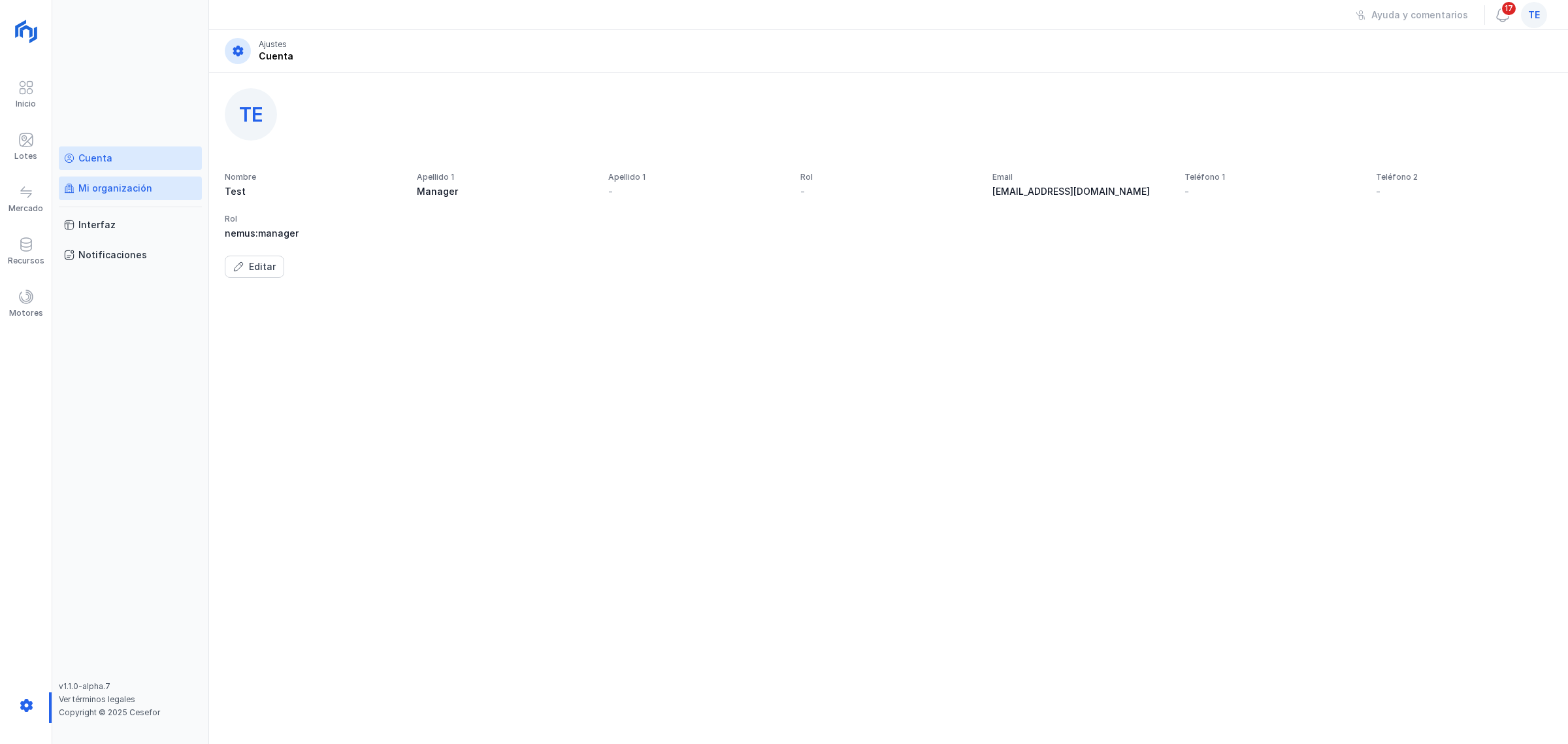
click at [116, 190] on div "Mi organización" at bounding box center [115, 188] width 74 height 13
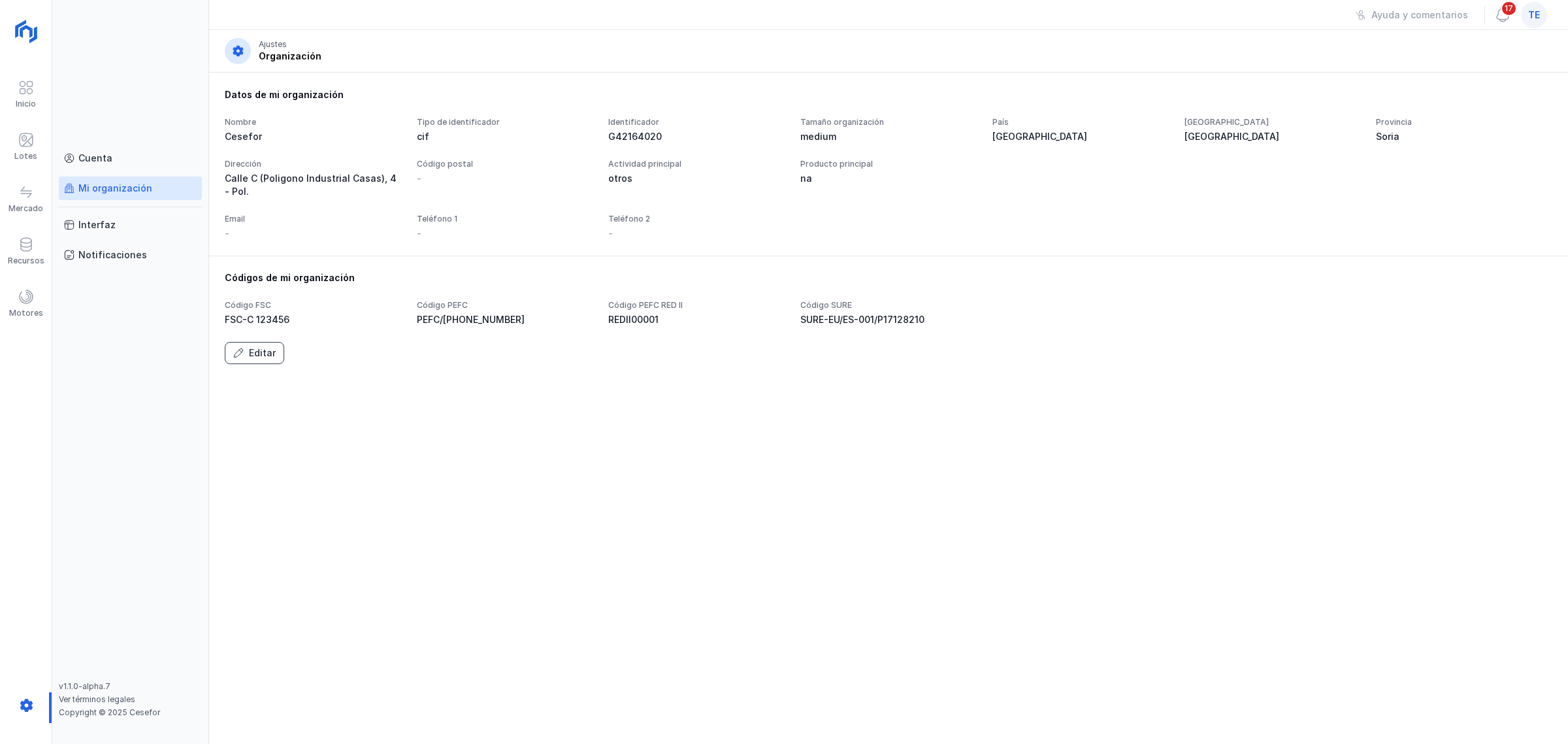
click at [259, 354] on div "Editar" at bounding box center [262, 353] width 27 height 13
click at [276, 366] on div "Guardar" at bounding box center [267, 364] width 37 height 13
click at [32, 156] on div "Lotes" at bounding box center [26, 156] width 23 height 11
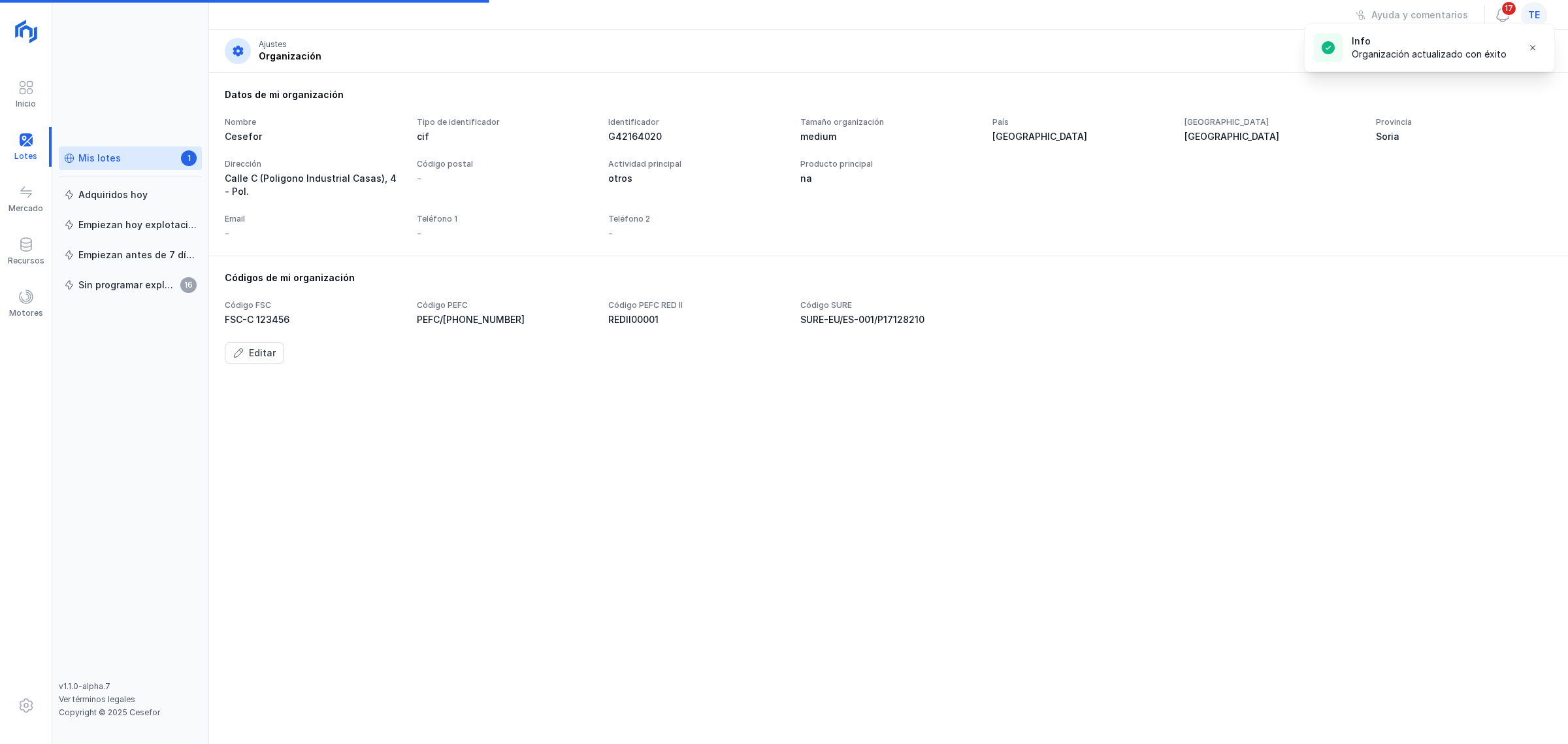
click at [104, 154] on div "Mis lotes" at bounding box center [100, 158] width 42 height 13
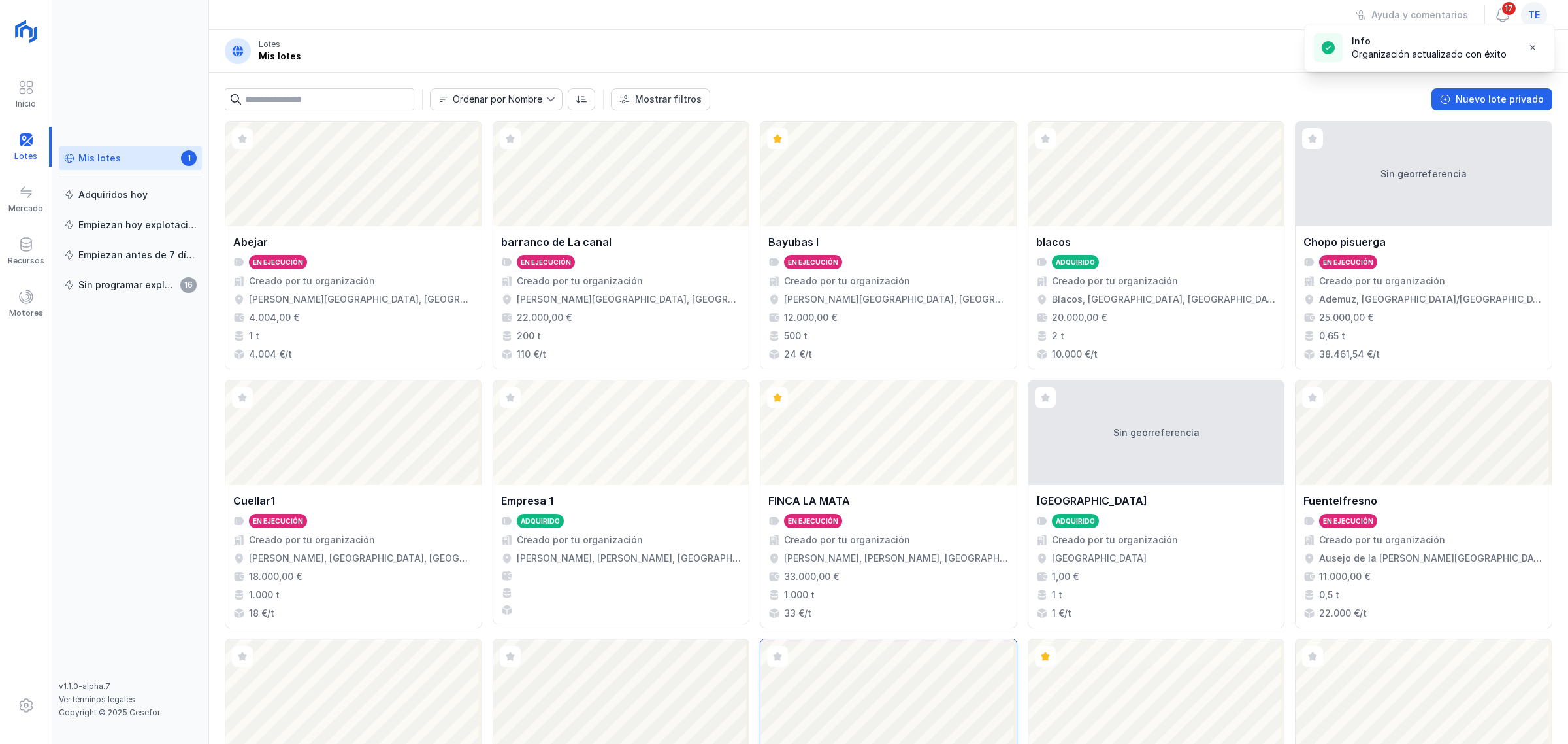
scroll to position [462, 0]
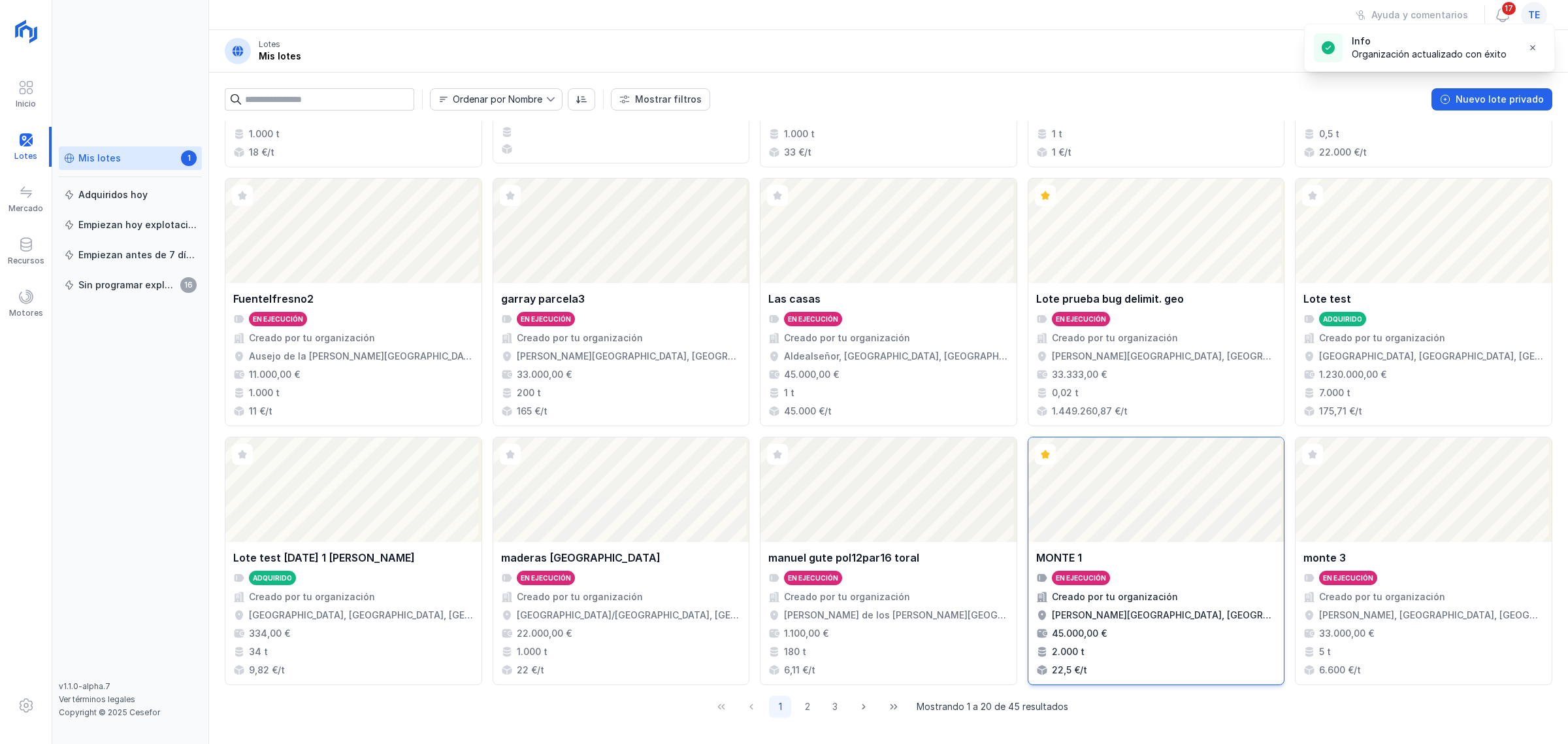
click at [1066, 527] on div "Abrir lote" at bounding box center [1157, 490] width 256 height 105
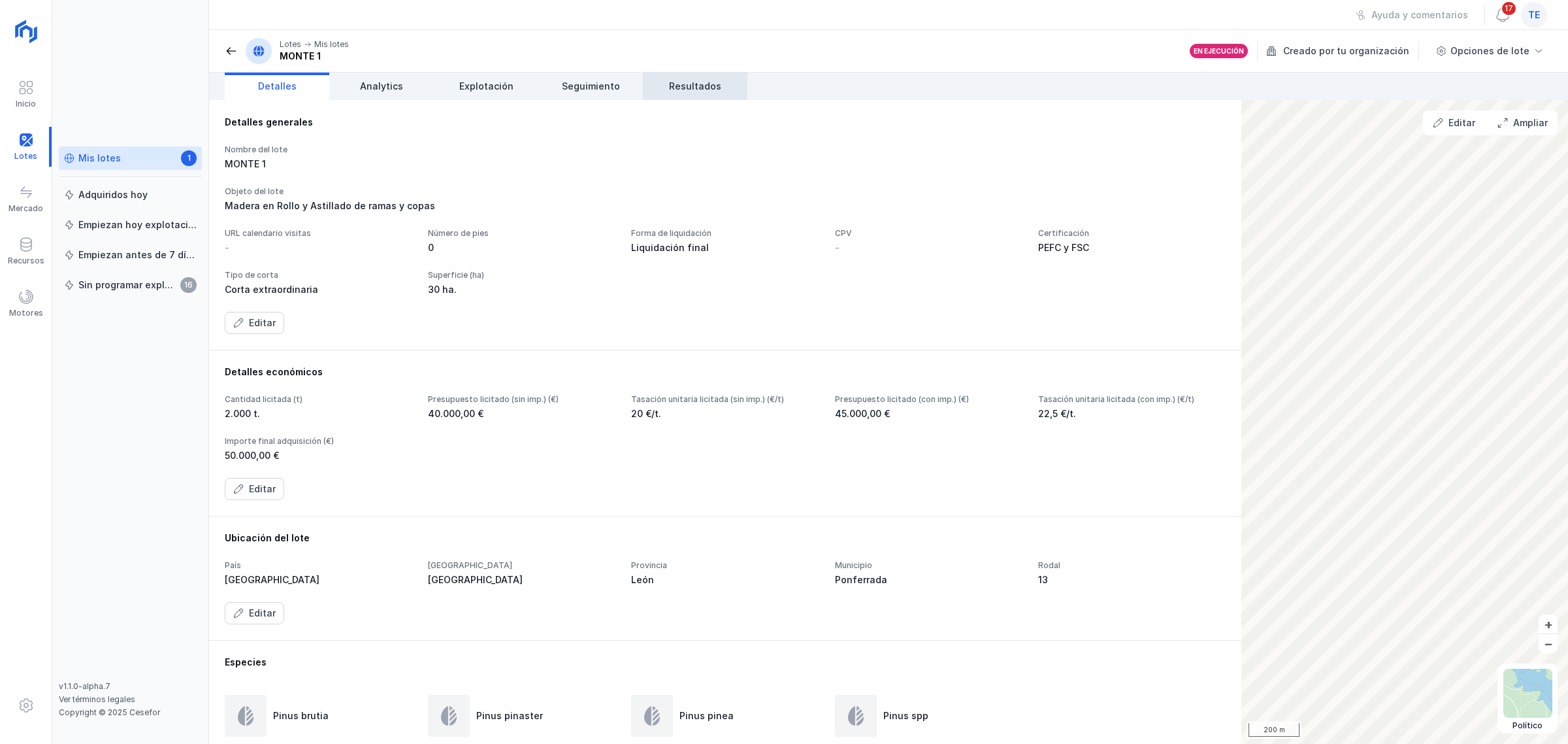
click at [709, 85] on span "Resultados" at bounding box center [695, 86] width 53 height 13
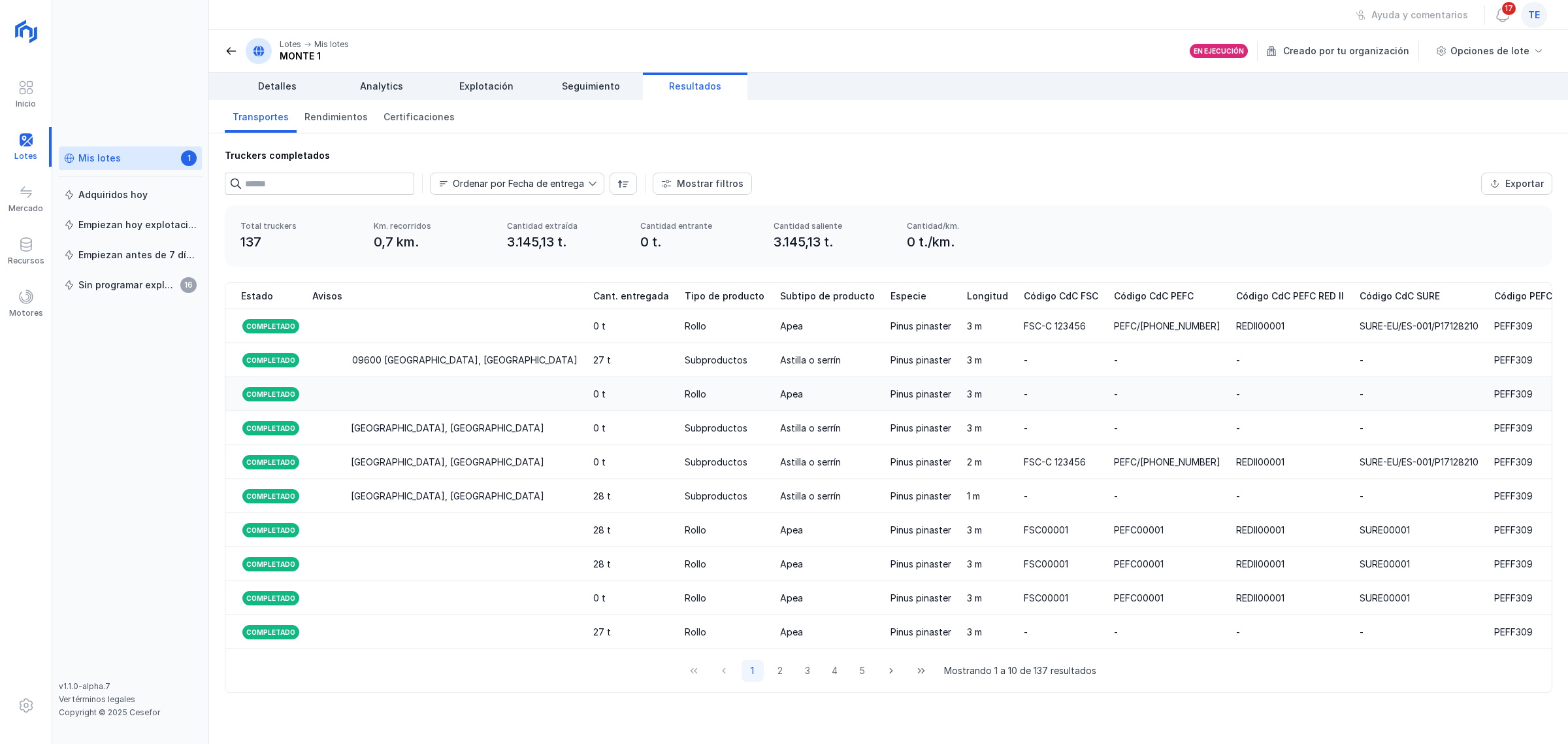
scroll to position [0, 1299]
